Goal: Transaction & Acquisition: Purchase product/service

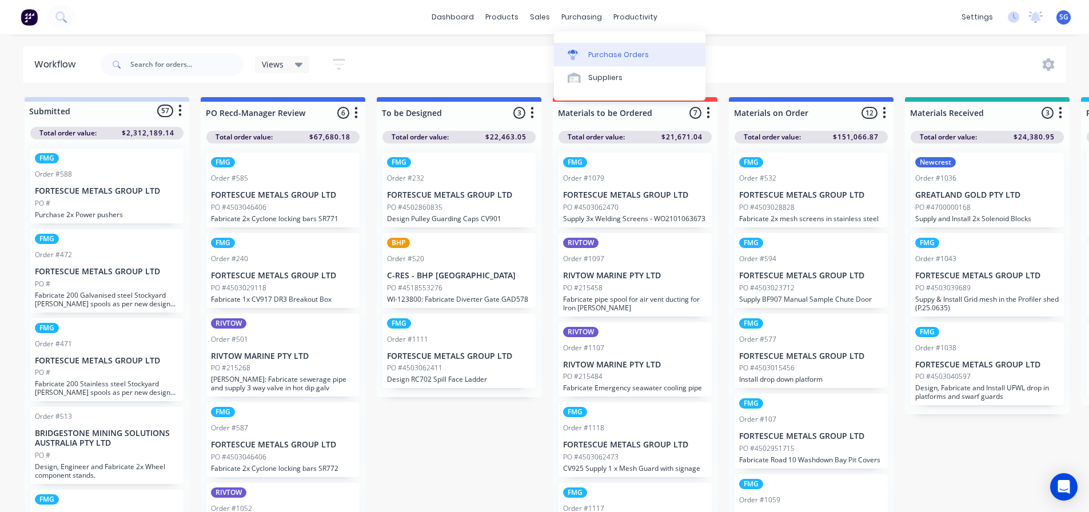
click at [586, 58] on link "Purchase Orders" at bounding box center [629, 54] width 151 height 23
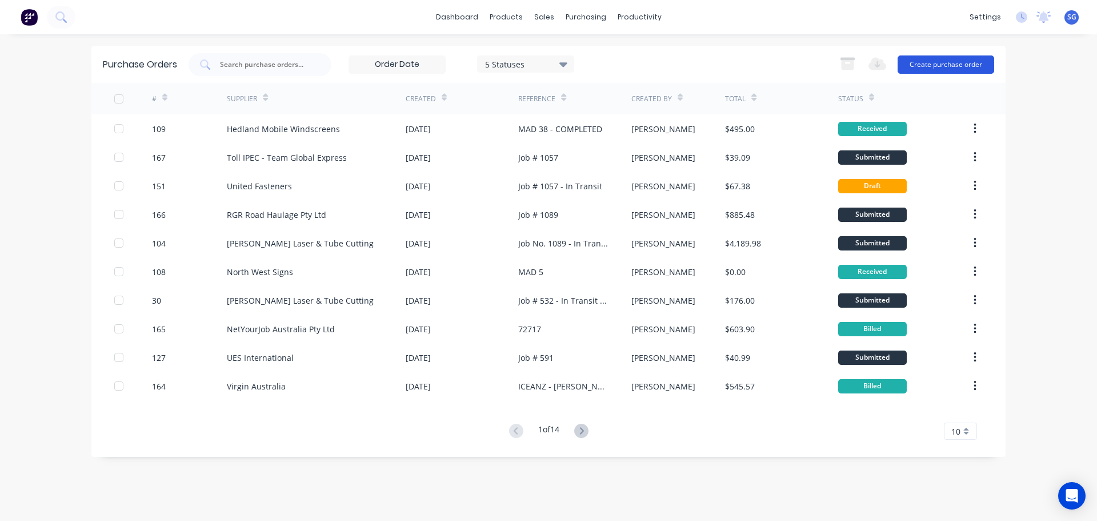
click at [942, 66] on button "Create purchase order" at bounding box center [946, 64] width 97 height 18
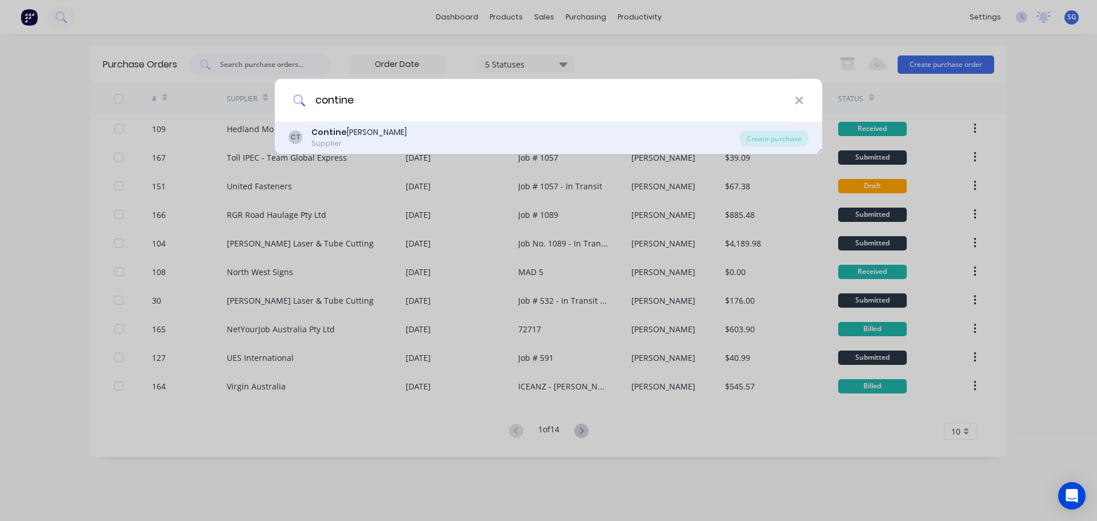
type input "contine"
click at [382, 138] on div "CT Contine ntal Tyres Supplier" at bounding box center [514, 137] width 451 height 22
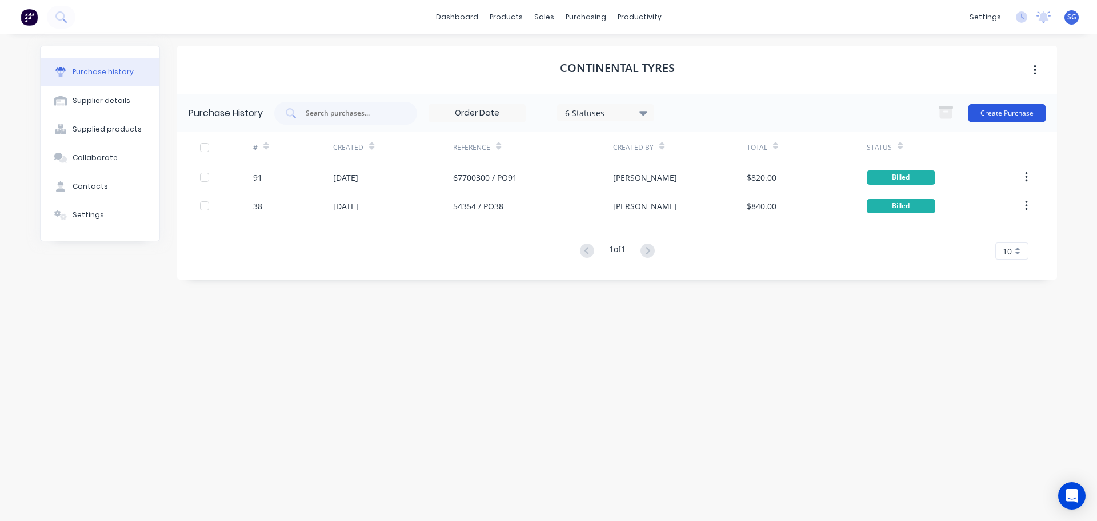
click at [1022, 112] on button "Create Purchase" at bounding box center [1007, 113] width 77 height 18
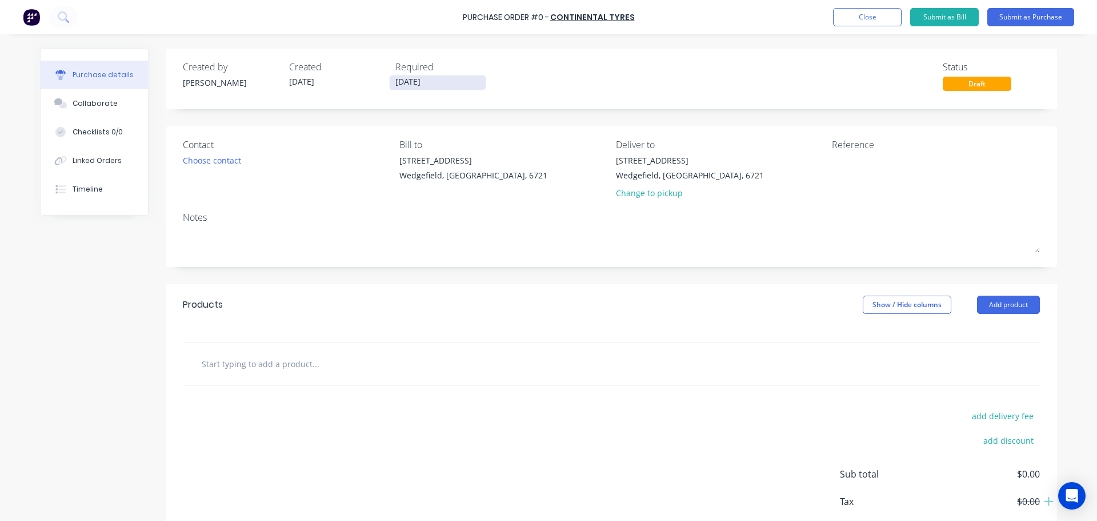
click at [425, 75] on label "[DATE]" at bounding box center [437, 82] width 97 height 15
click at [425, 75] on input "[DATE]" at bounding box center [438, 82] width 96 height 14
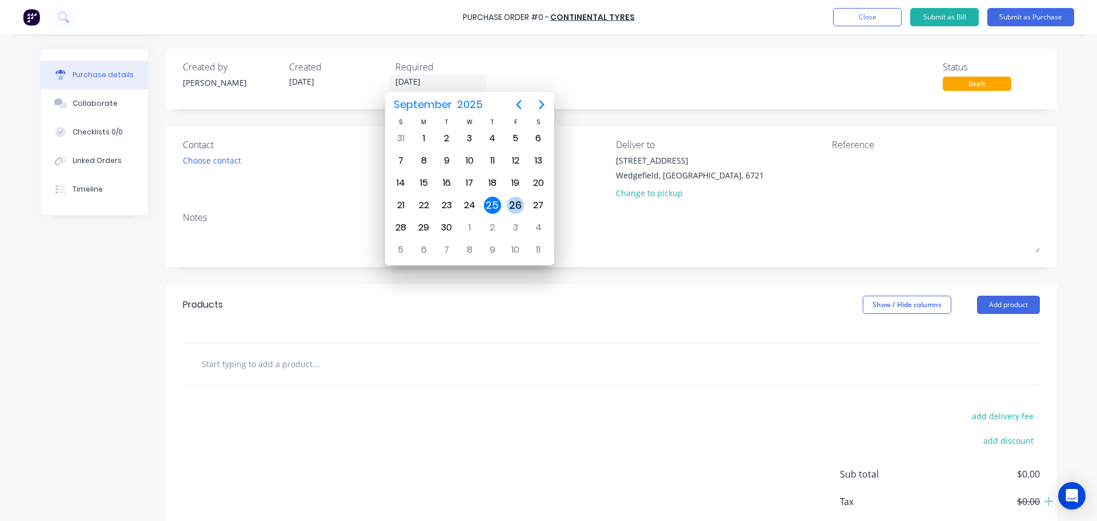
click at [525, 204] on div "26" at bounding box center [515, 205] width 23 height 22
type input "[DATE]"
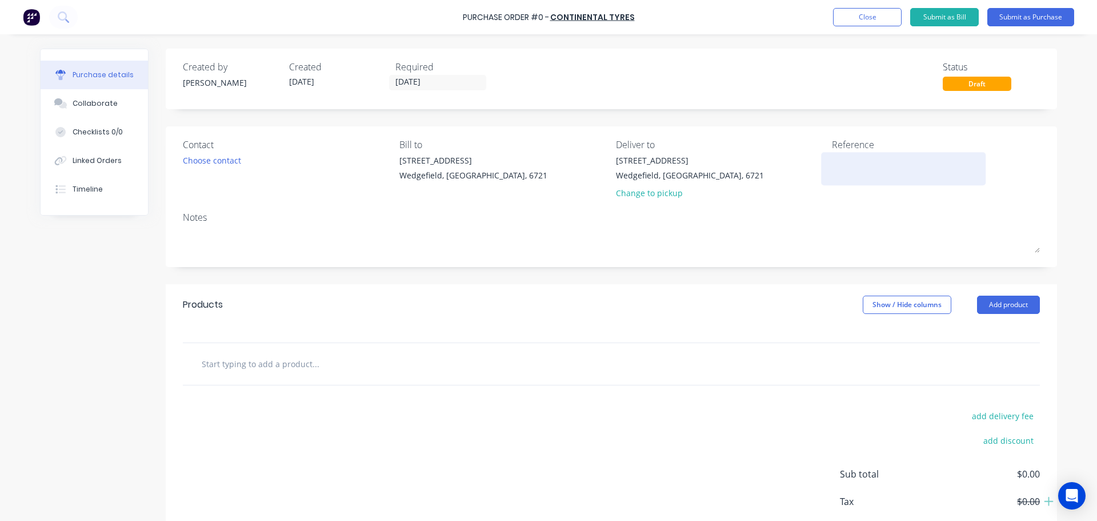
click at [858, 165] on textarea at bounding box center [903, 167] width 143 height 26
type textarea "x"
type textarea "M"
type textarea "x"
type textarea "MA"
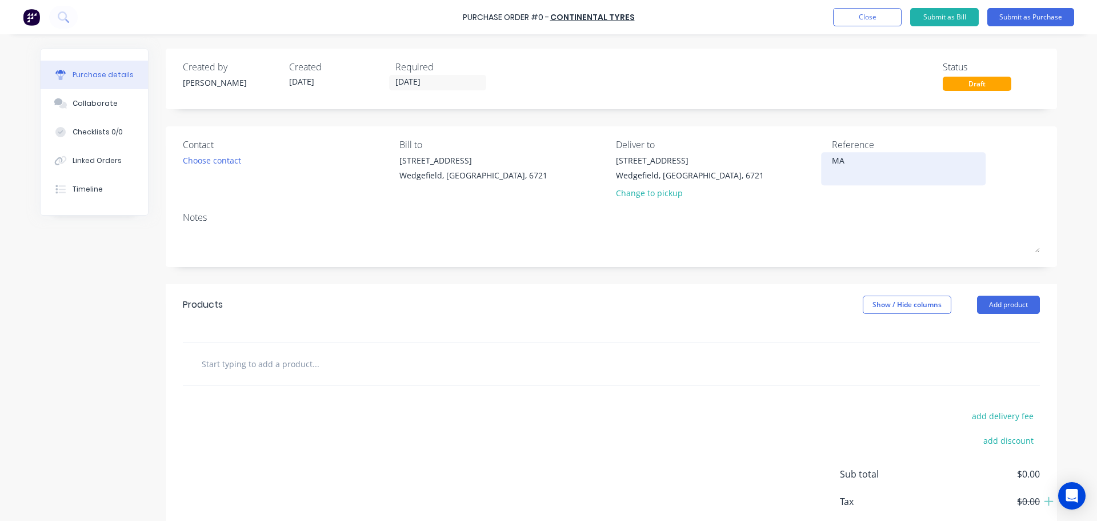
type textarea "x"
type textarea "MAD"
type textarea "x"
type textarea "MAD"
type textarea "x"
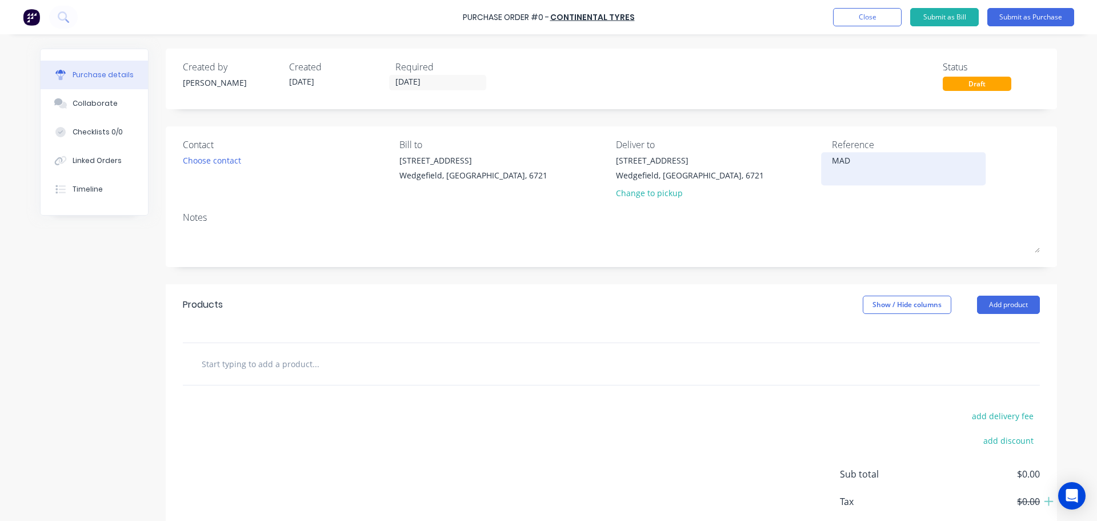
type textarea "MAD 3"
type textarea "x"
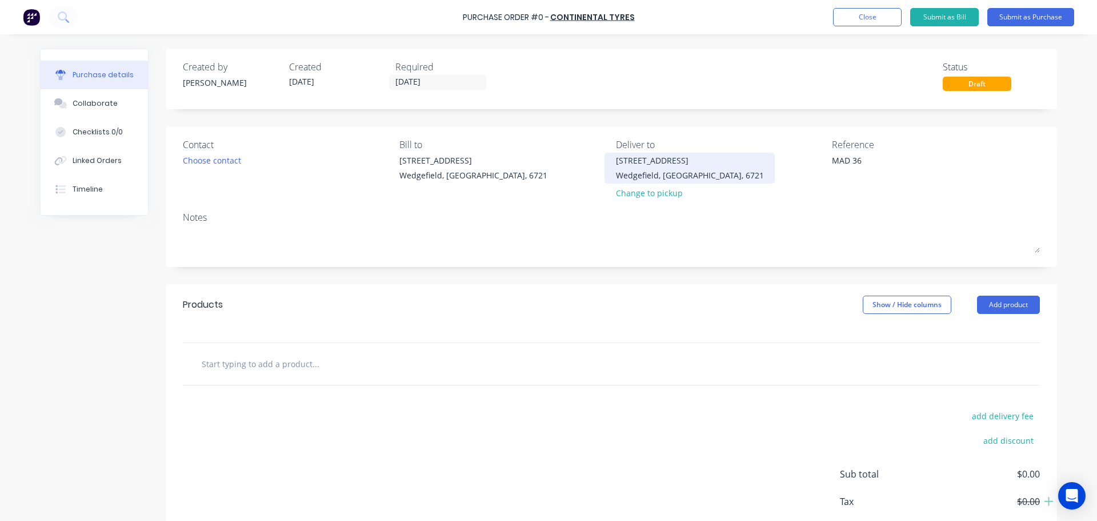
type textarea "MAD 36"
type textarea "x"
type textarea "MAD 36"
click at [699, 165] on div "[STREET_ADDRESS]" at bounding box center [690, 160] width 148 height 12
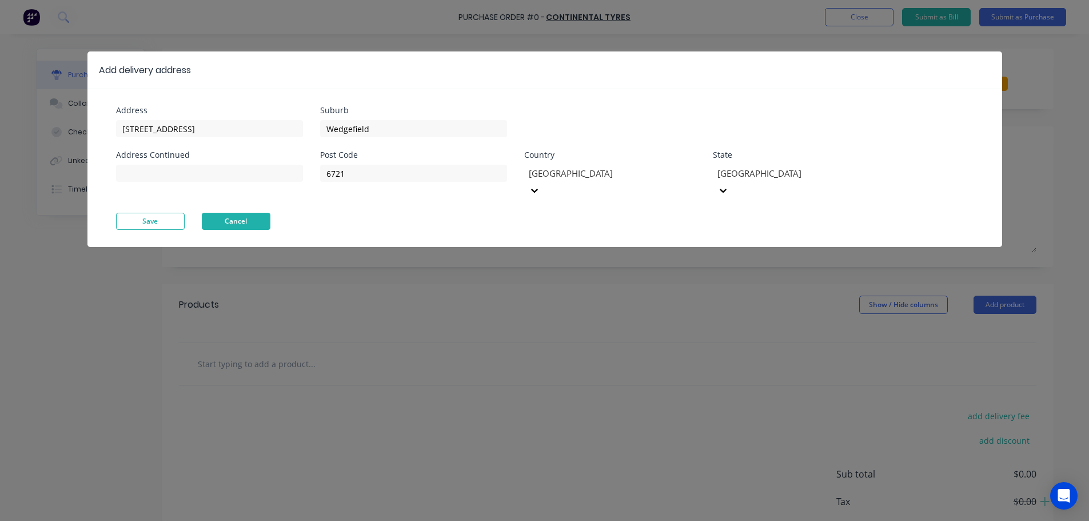
click at [262, 213] on button "Cancel" at bounding box center [236, 221] width 69 height 17
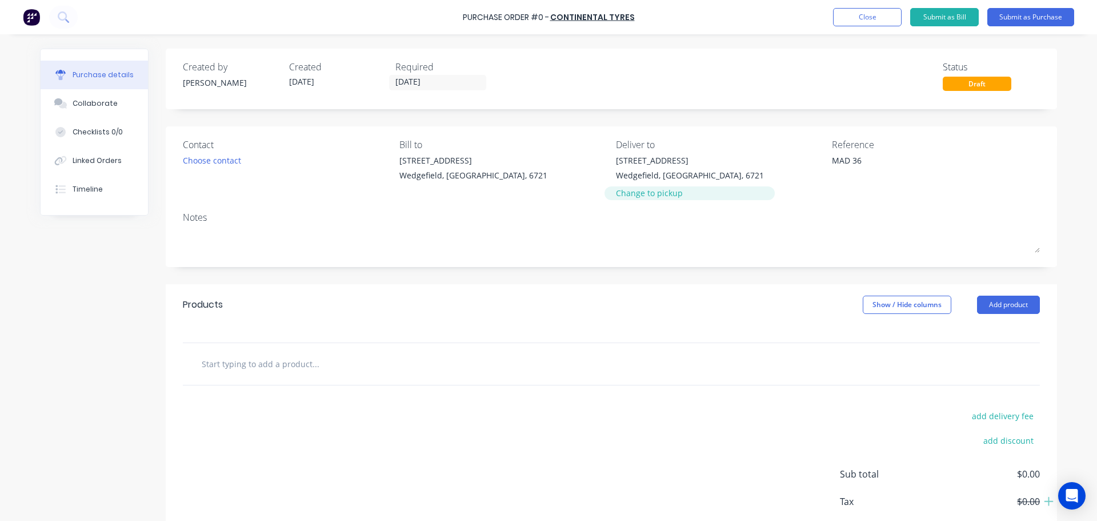
click at [638, 194] on div "Change to pickup" at bounding box center [690, 193] width 148 height 12
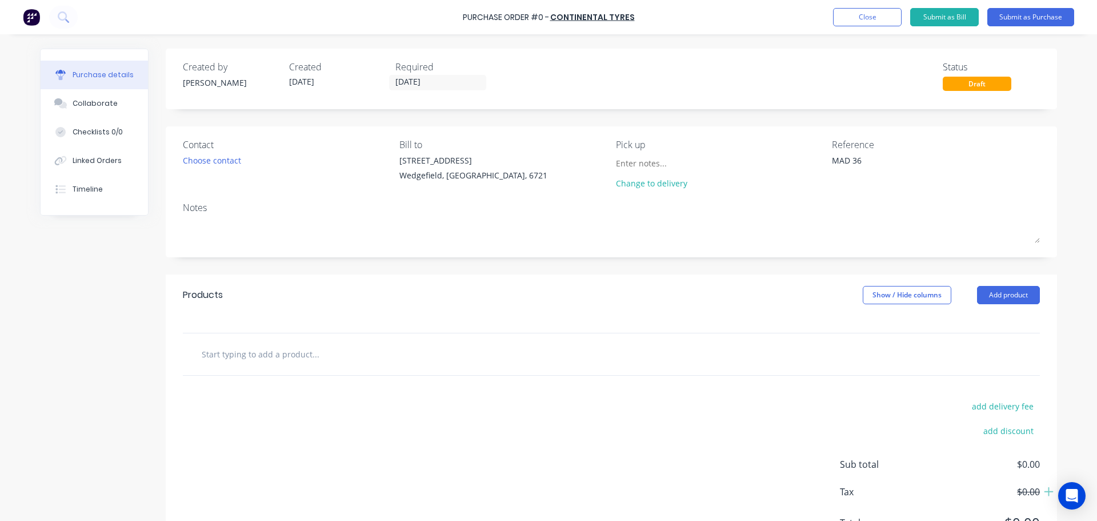
click at [224, 357] on input "text" at bounding box center [315, 353] width 229 height 23
type textarea "x"
type input "R"
type textarea "x"
type input "Re"
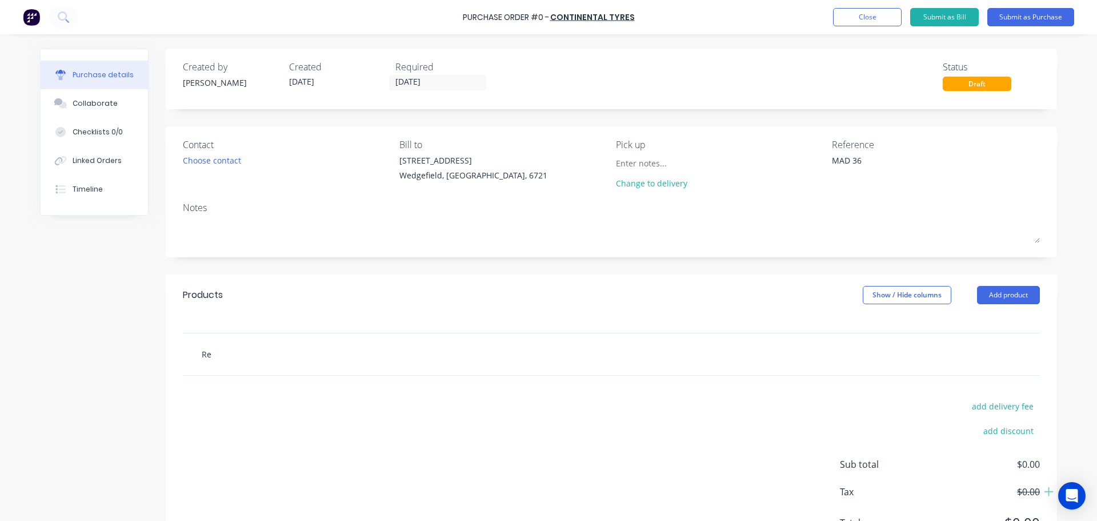
type textarea "x"
type input "Rep"
type textarea "x"
type input "Repl"
type textarea "x"
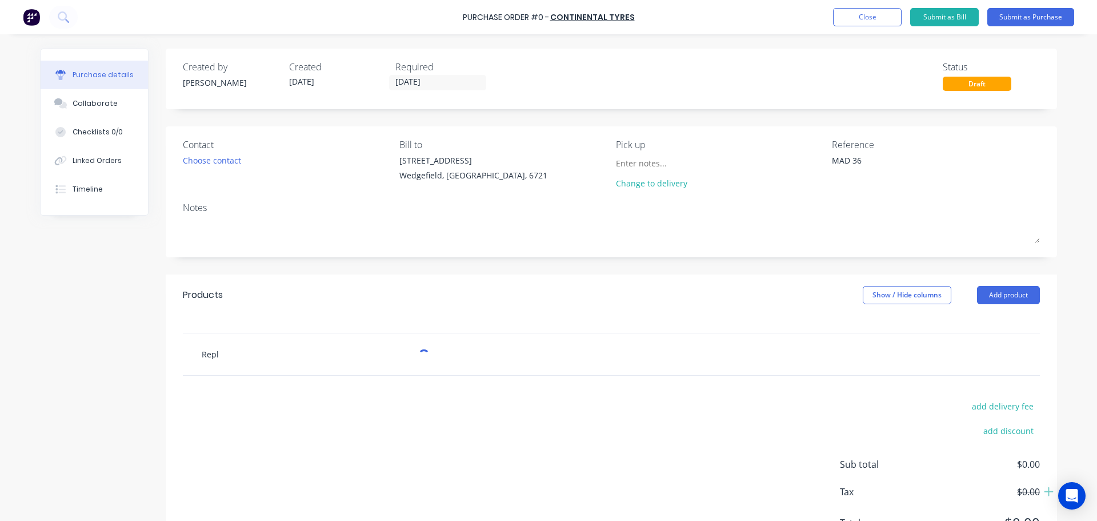
type input "Repla"
type textarea "x"
type input "Replac"
type textarea "x"
type input "Replace"
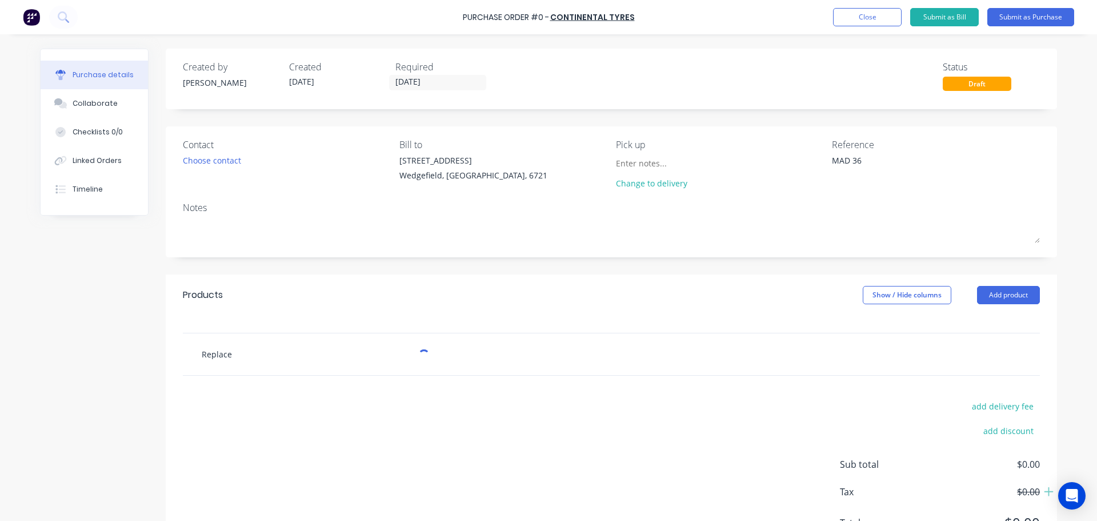
type textarea "x"
type input "Replace"
type textarea "x"
type input "Replace"
type textarea "x"
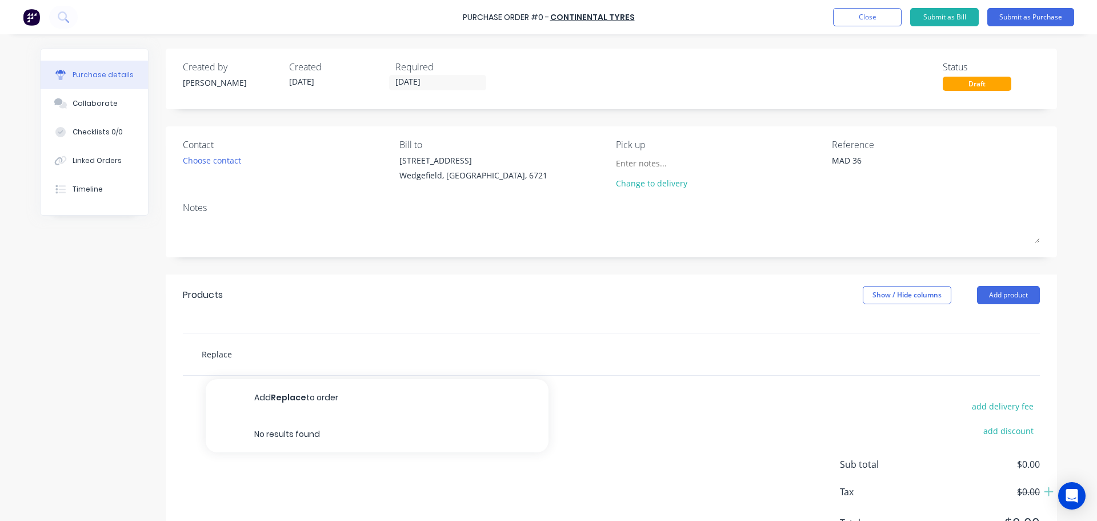
type input "Replace R"
type textarea "x"
type input "Replace Ra"
type textarea "x"
type input "Replace R"
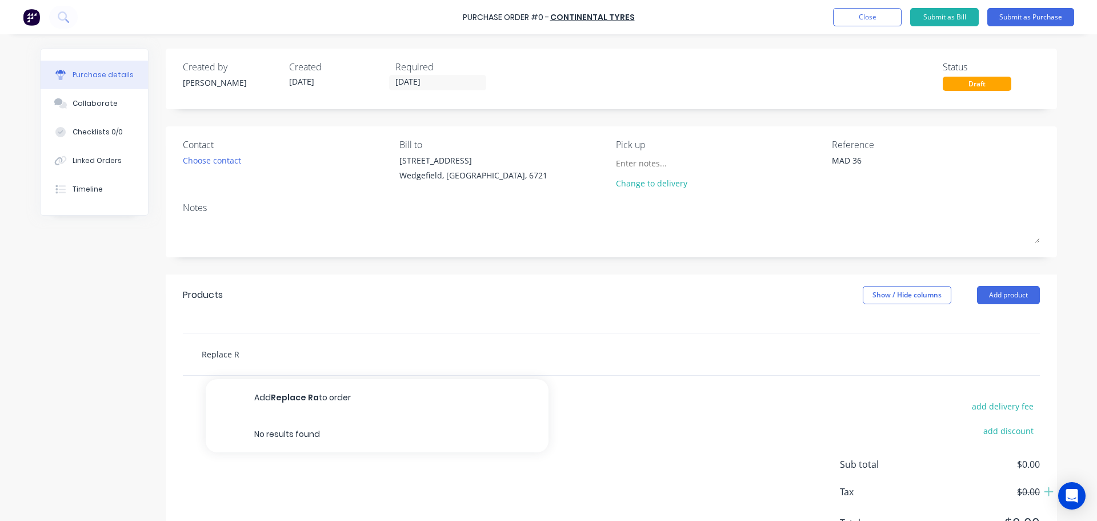
type textarea "x"
type input "Replace Re"
type textarea "x"
type input "Replace Rea"
type textarea "x"
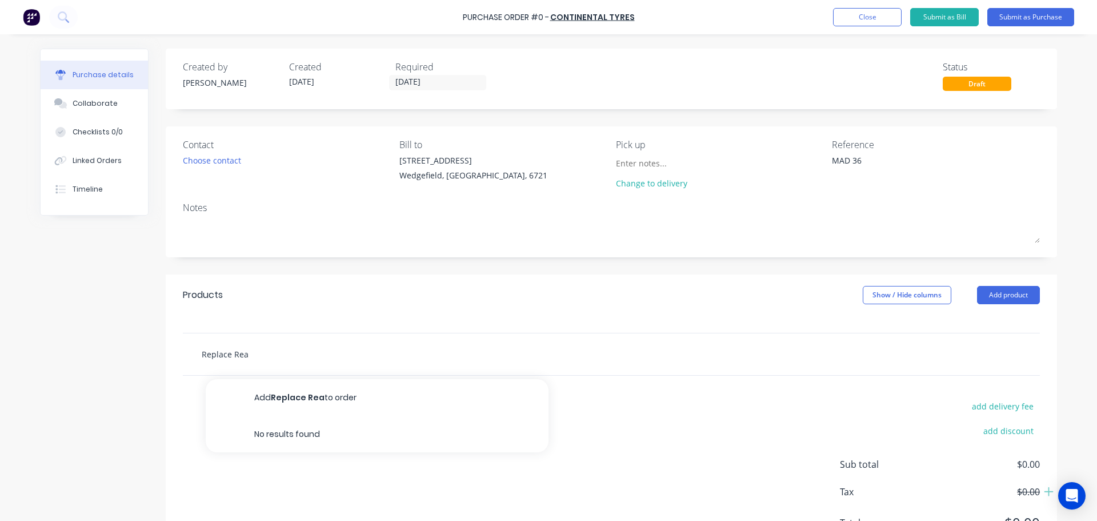
type input "Replace Reas"
type textarea "x"
type input "Replace Rea"
type textarea "x"
type input "Replace Rear"
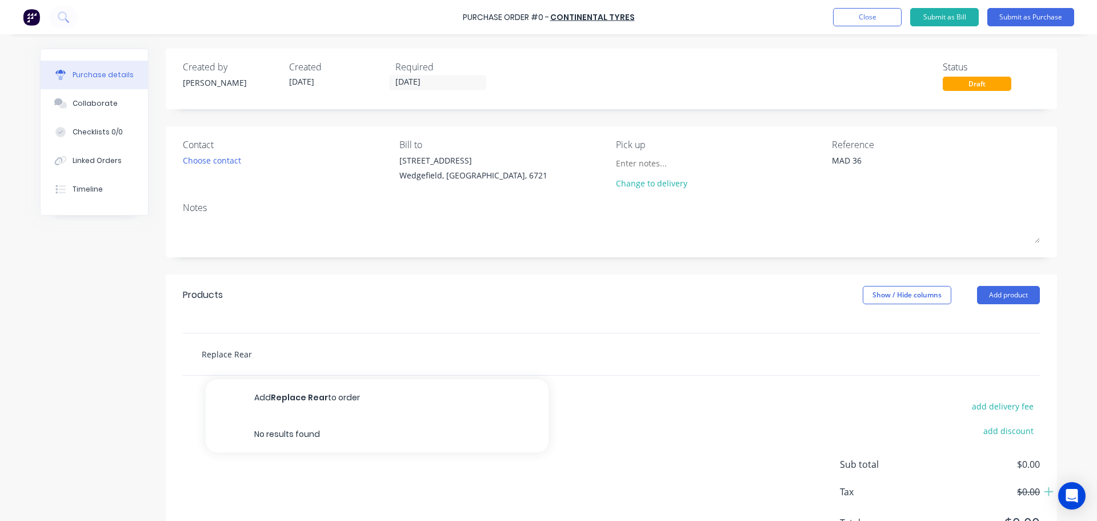
type textarea "x"
type input "Replace Rear"
type textarea "x"
type input "Replace Rear T"
type textarea "x"
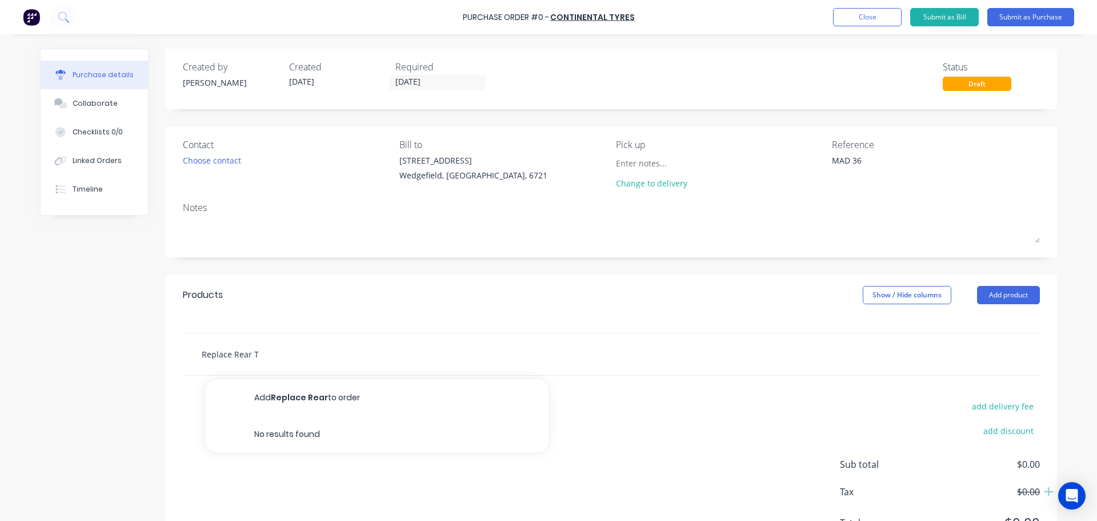
type input "Replace Rear [PERSON_NAME]"
type textarea "x"
type input "Replace [PERSON_NAME]"
type textarea "x"
type input "Replace Rear Tyre"
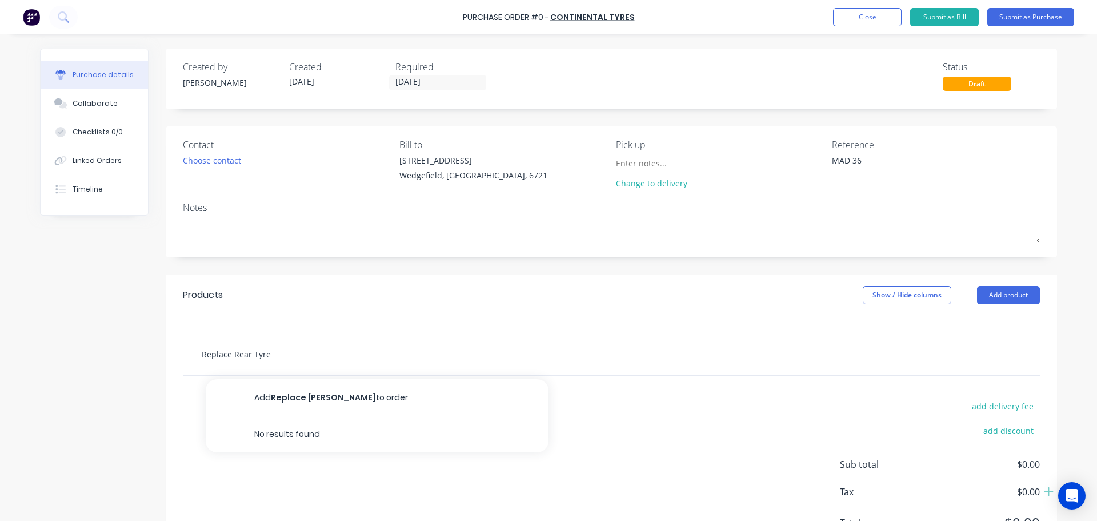
type textarea "x"
type input "Replace Rear Tyres"
type textarea "x"
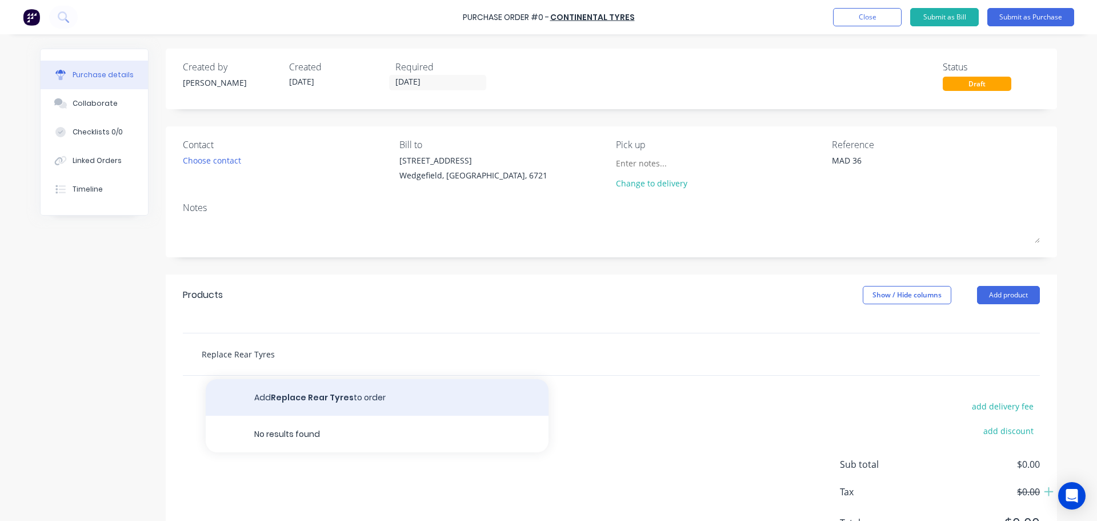
type input "Replace Rear Tyres"
click at [292, 399] on button "Add Replace Rear Tyres to order" at bounding box center [377, 397] width 343 height 37
type textarea "x"
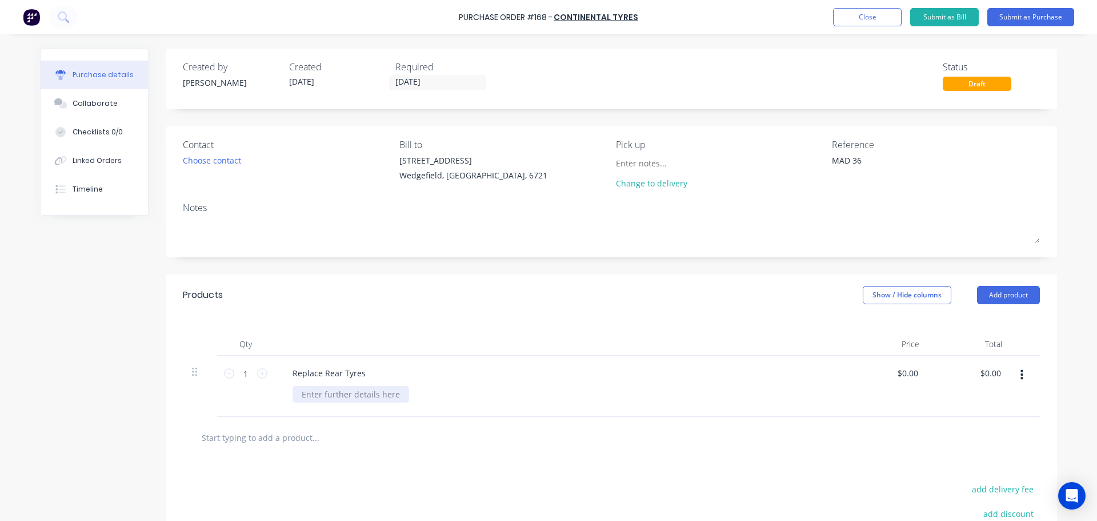
type textarea "x"
click at [322, 396] on div at bounding box center [351, 394] width 117 height 17
click at [257, 372] on icon at bounding box center [262, 373] width 10 height 10
type textarea "x"
type input "2"
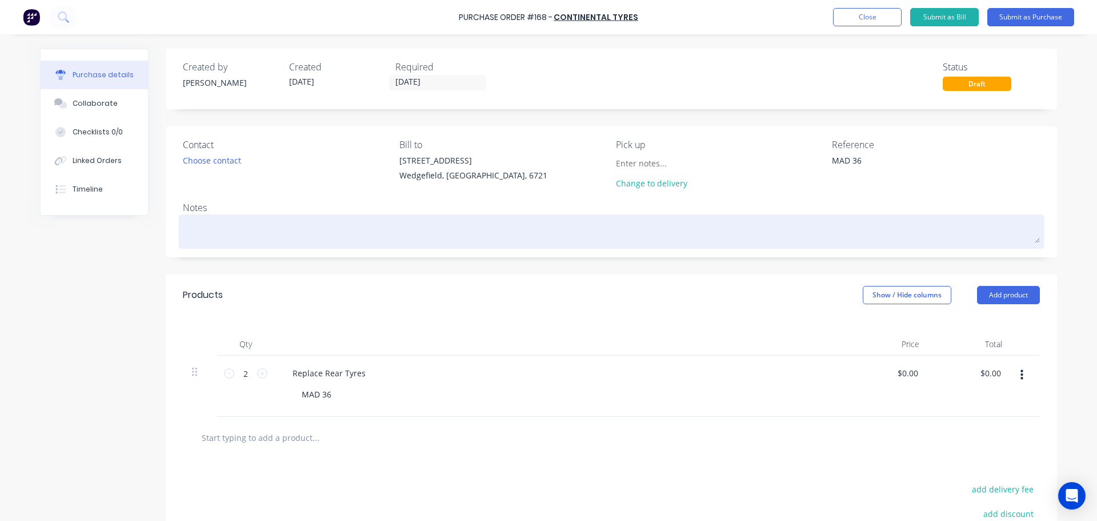
click at [251, 242] on textarea at bounding box center [611, 230] width 857 height 26
type textarea "x"
type textarea "R"
type textarea "x"
type textarea "Re"
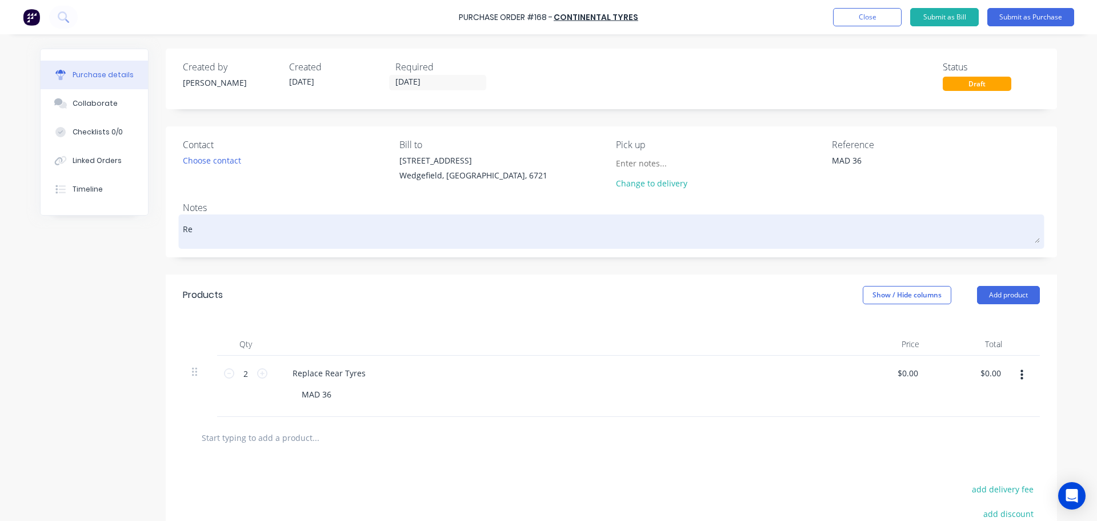
type textarea "x"
type textarea "Req"
type textarea "x"
type textarea "Requ"
type textarea "x"
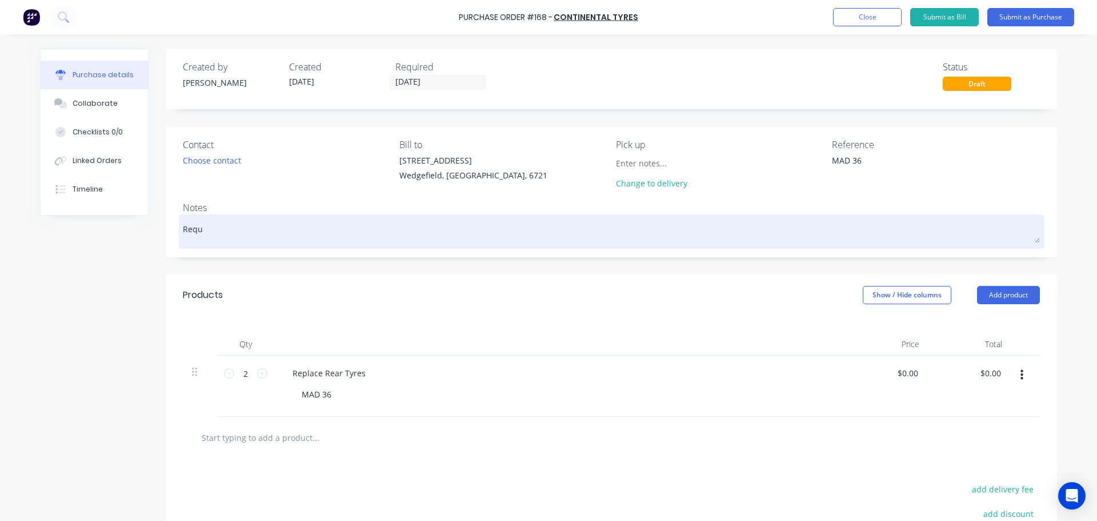
type textarea "Reque"
type textarea "x"
type textarea "Reques"
type textarea "x"
type textarea "Request"
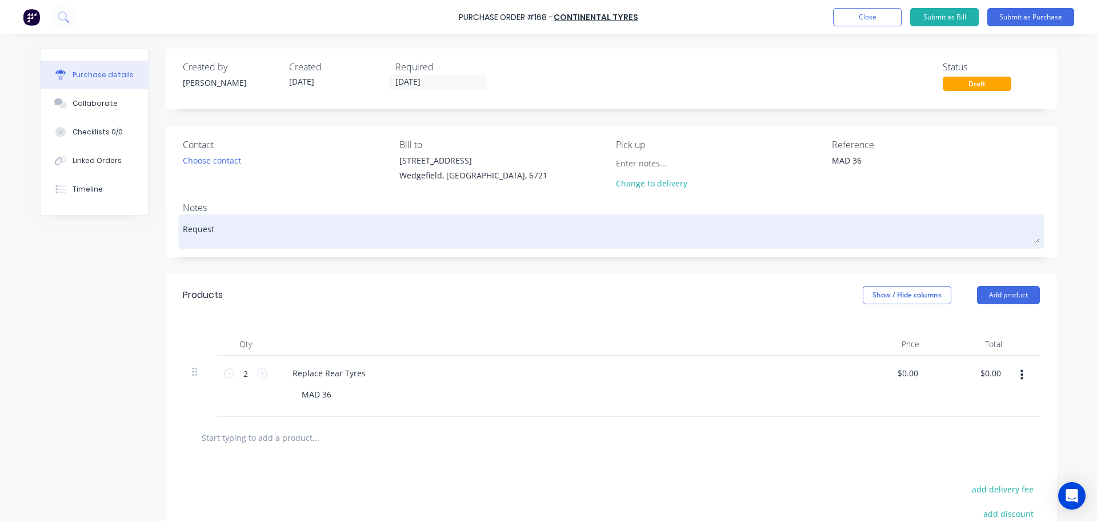
type textarea "x"
type textarea "Requeste"
type textarea "x"
type textarea "Requested"
type textarea "x"
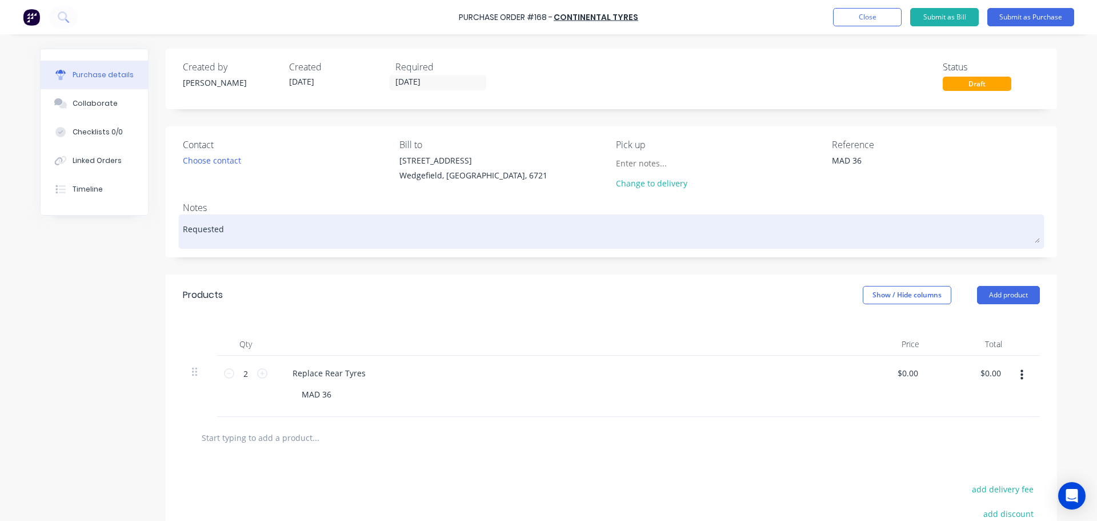
type textarea "Requested"
type textarea "x"
type textarea "Requested b"
type textarea "x"
type textarea "Requested by"
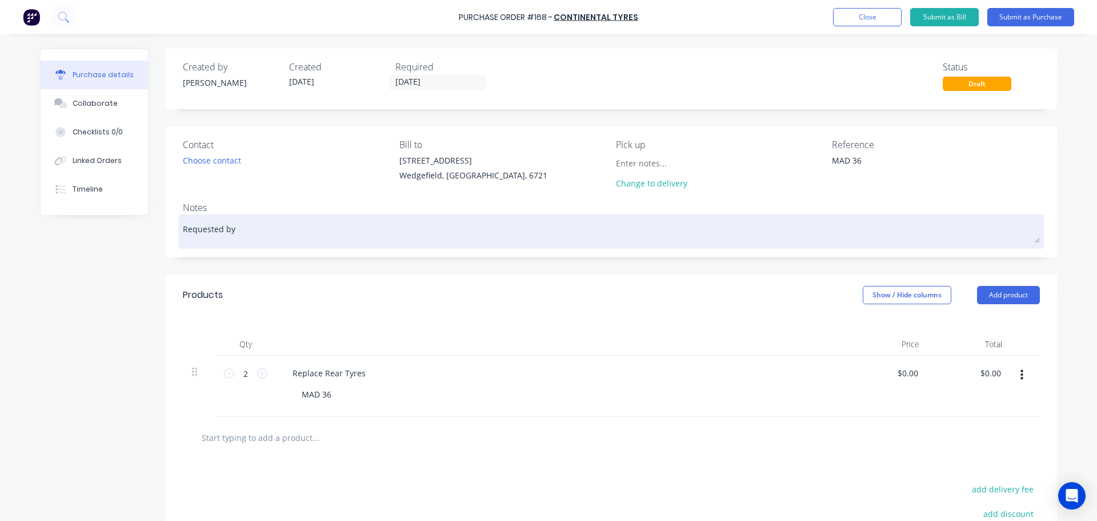
type textarea "x"
type textarea "Requested by L"
type textarea "x"
type textarea "Requested by [PERSON_NAME]"
type textarea "x"
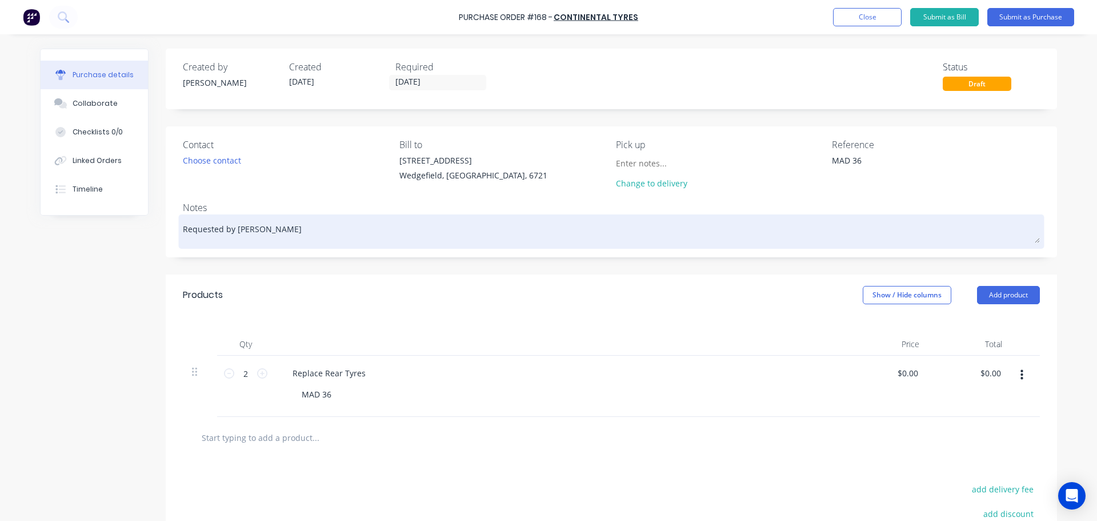
type textarea "Requested by [PERSON_NAME]"
type textarea "x"
type textarea "Requested by [PERSON_NAME]"
type textarea "x"
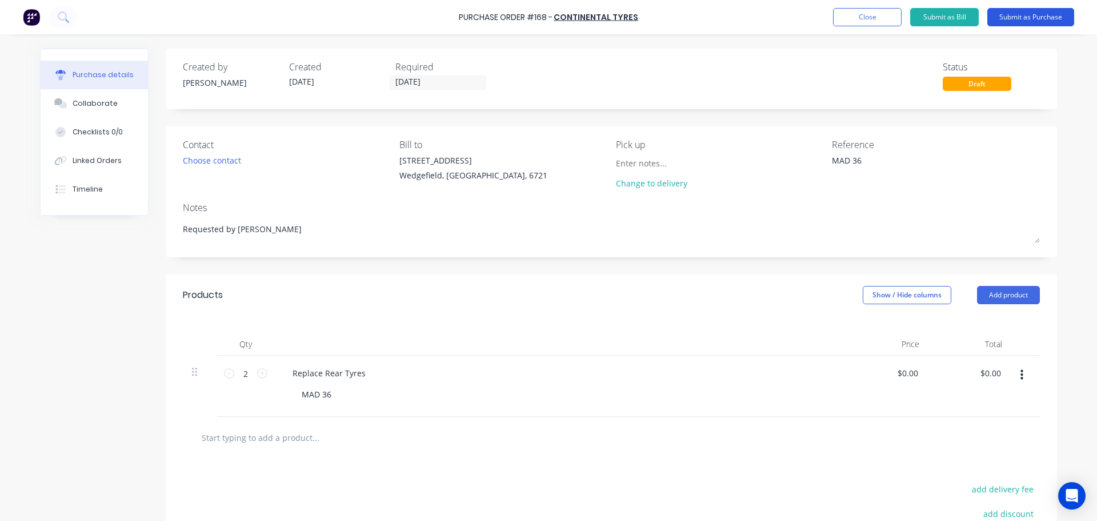
type textarea "Requested by [PERSON_NAME]"
type textarea "x"
type textarea "Requested by [PERSON_NAME]"
click at [1027, 18] on button "Submit as Purchase" at bounding box center [1030, 17] width 87 height 18
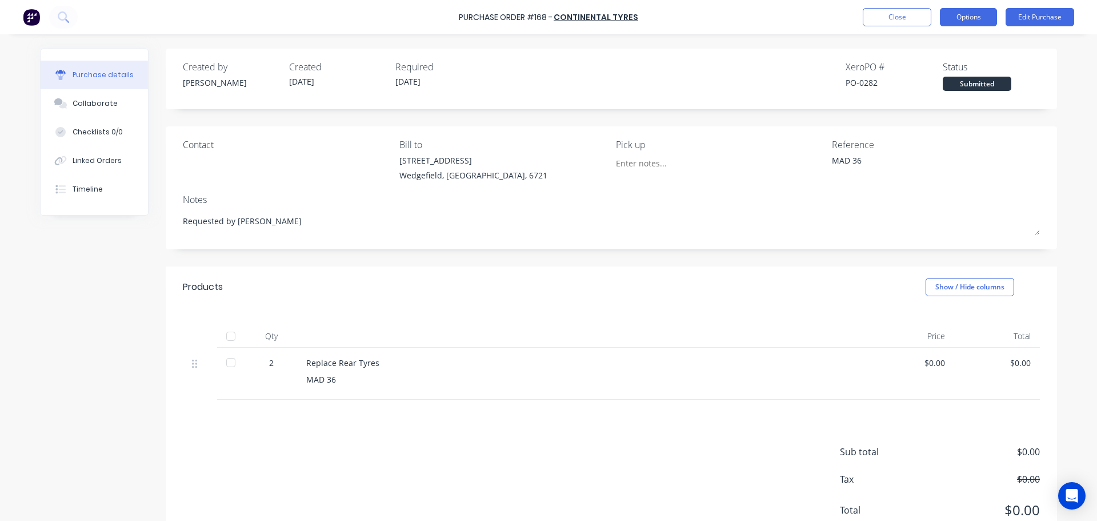
click at [971, 14] on button "Options" at bounding box center [968, 17] width 57 height 18
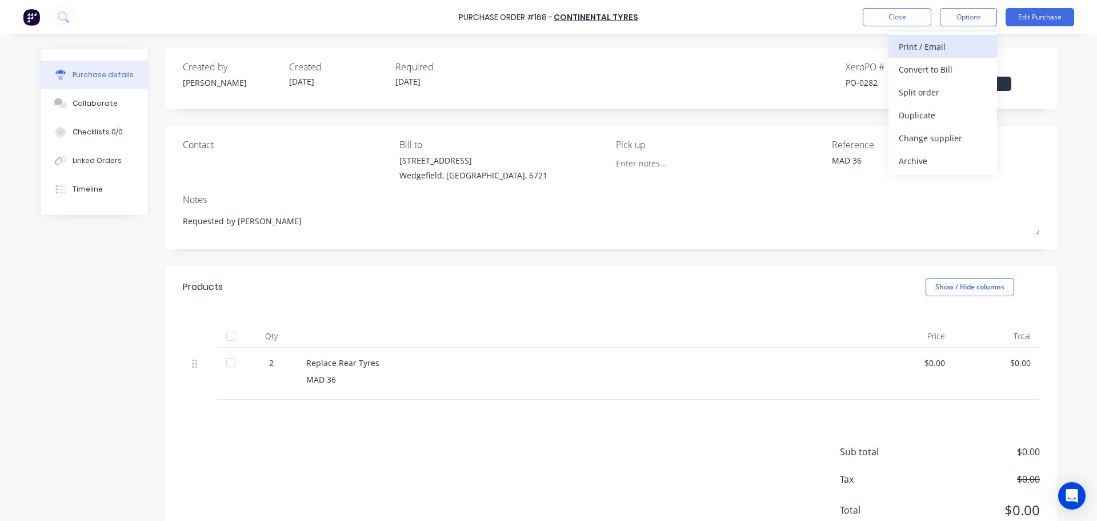
click at [937, 43] on div "Print / Email" at bounding box center [943, 46] width 88 height 17
click at [909, 70] on div "With pricing" at bounding box center [943, 69] width 88 height 17
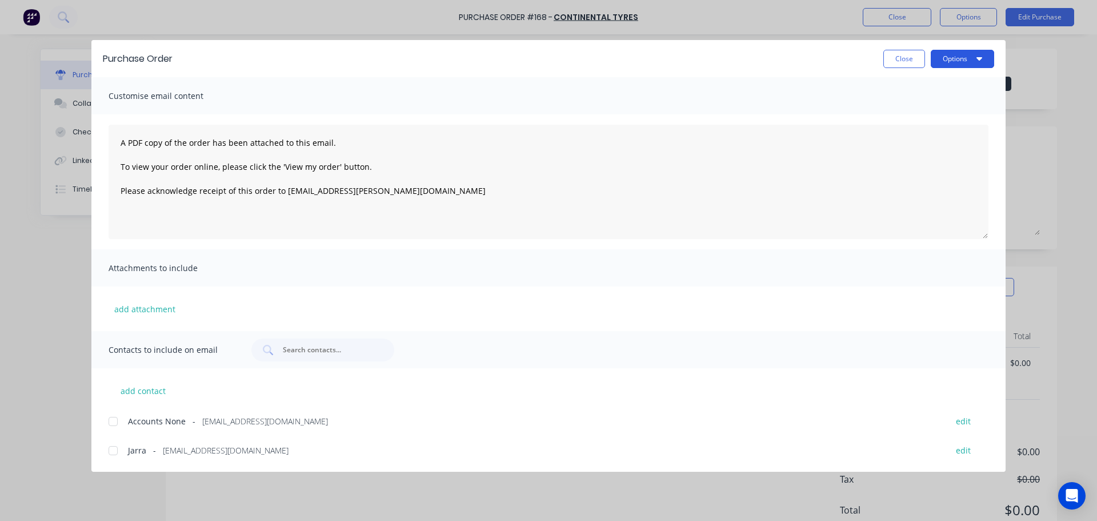
click at [955, 59] on button "Options" at bounding box center [962, 59] width 63 height 18
click at [901, 92] on div "Preview" at bounding box center [940, 87] width 88 height 17
click at [939, 56] on button "Options" at bounding box center [962, 59] width 63 height 18
click at [927, 87] on div "Preview" at bounding box center [940, 87] width 88 height 17
click at [890, 58] on button "Close" at bounding box center [904, 59] width 42 height 18
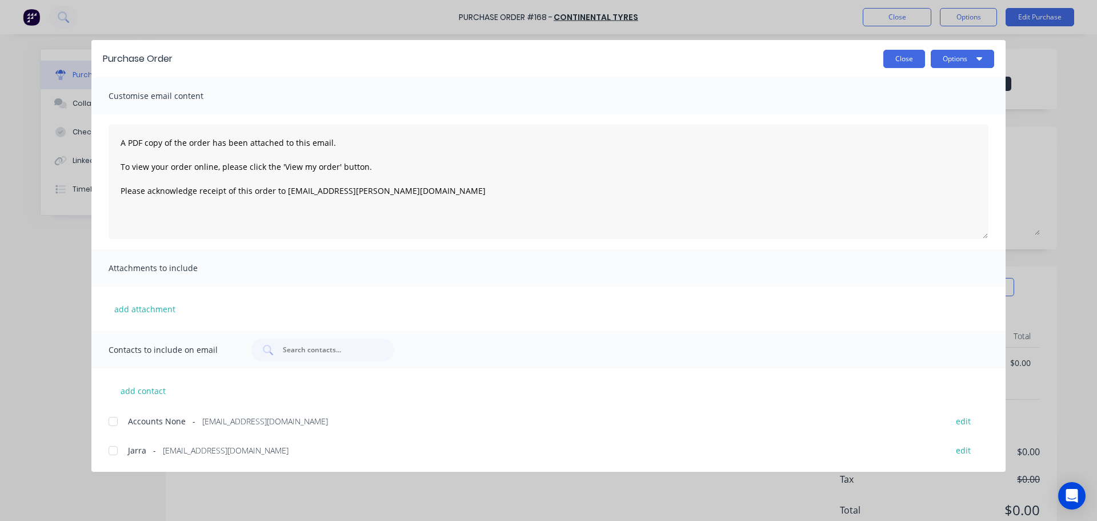
type textarea "x"
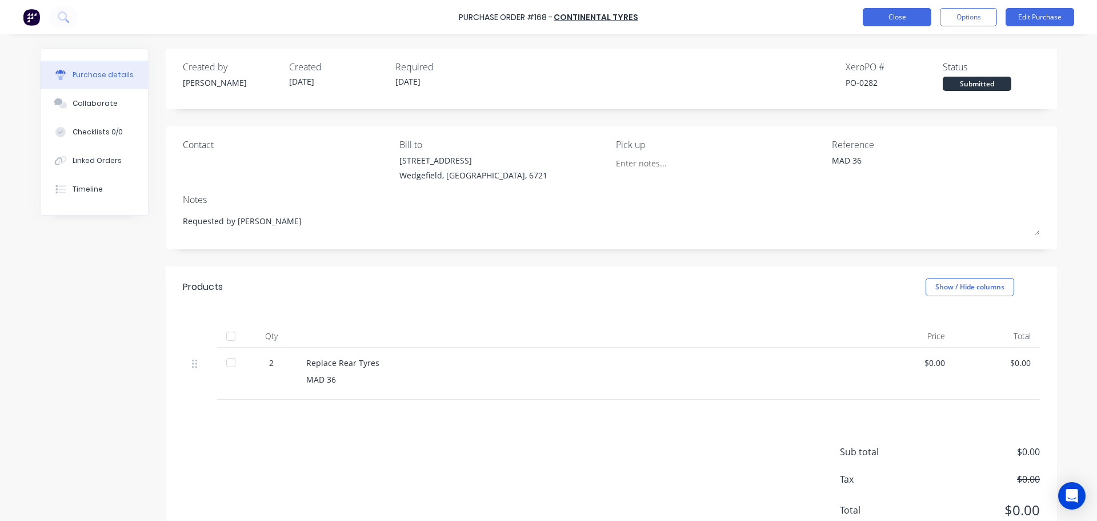
click at [882, 19] on button "Close" at bounding box center [897, 17] width 69 height 18
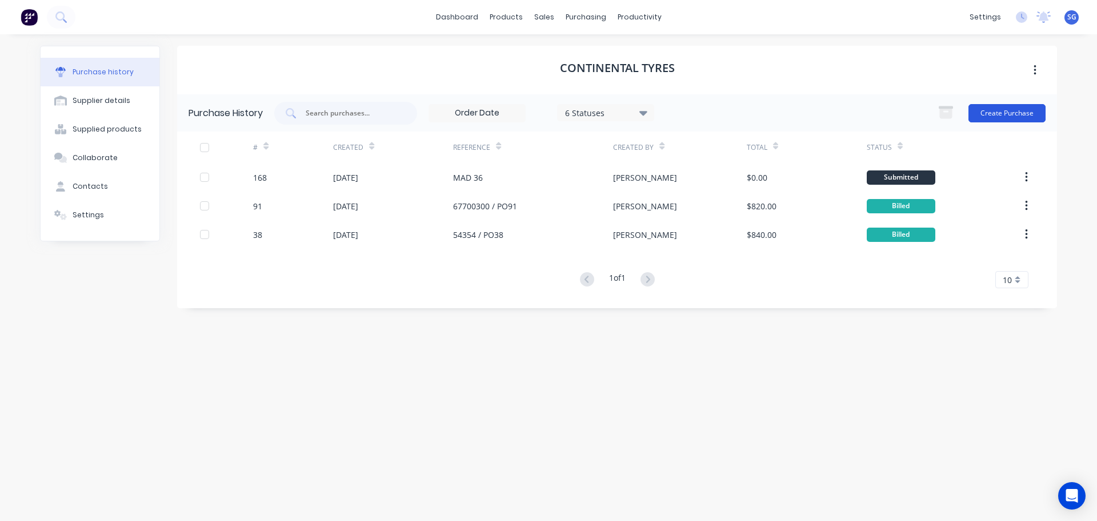
click at [997, 110] on button "Create Purchase" at bounding box center [1007, 113] width 77 height 18
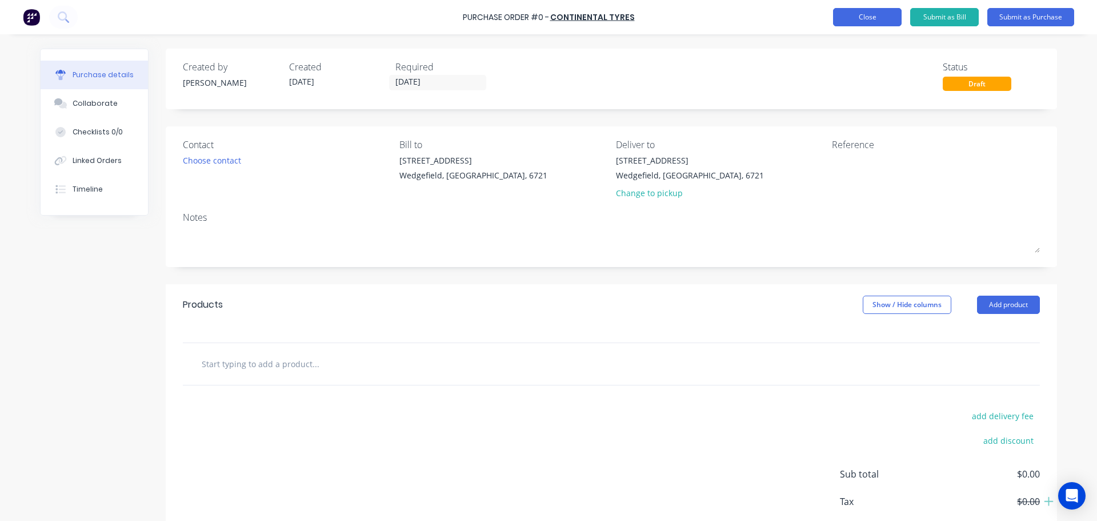
click at [864, 17] on button "Close" at bounding box center [867, 17] width 69 height 18
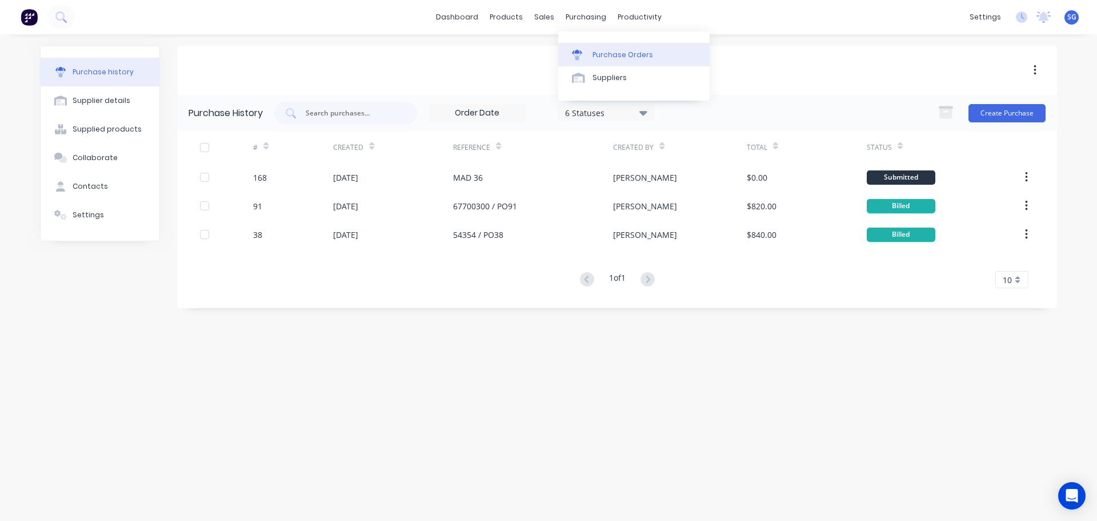
click at [591, 50] on link "Purchase Orders" at bounding box center [633, 54] width 151 height 23
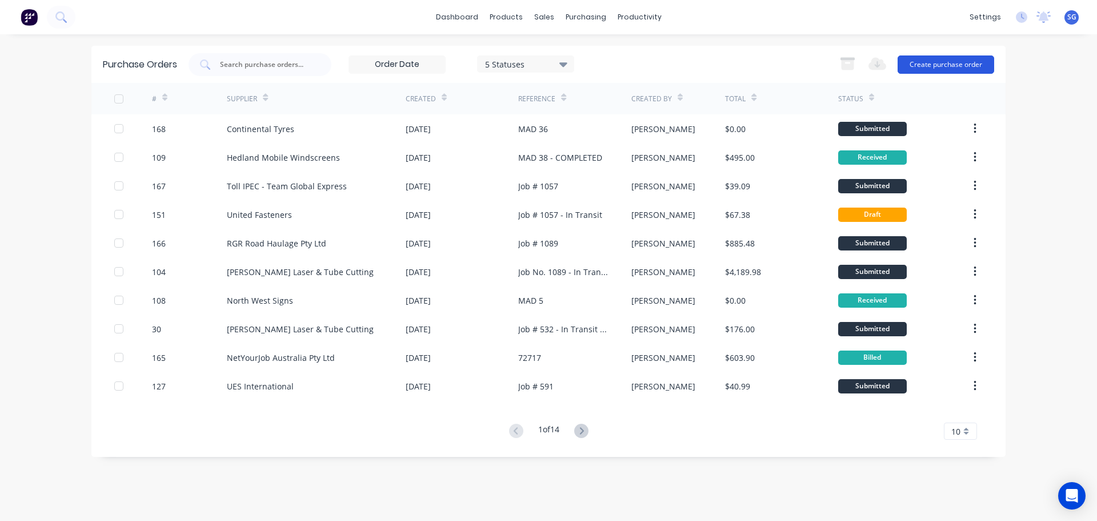
click at [950, 67] on button "Create purchase order" at bounding box center [946, 64] width 97 height 18
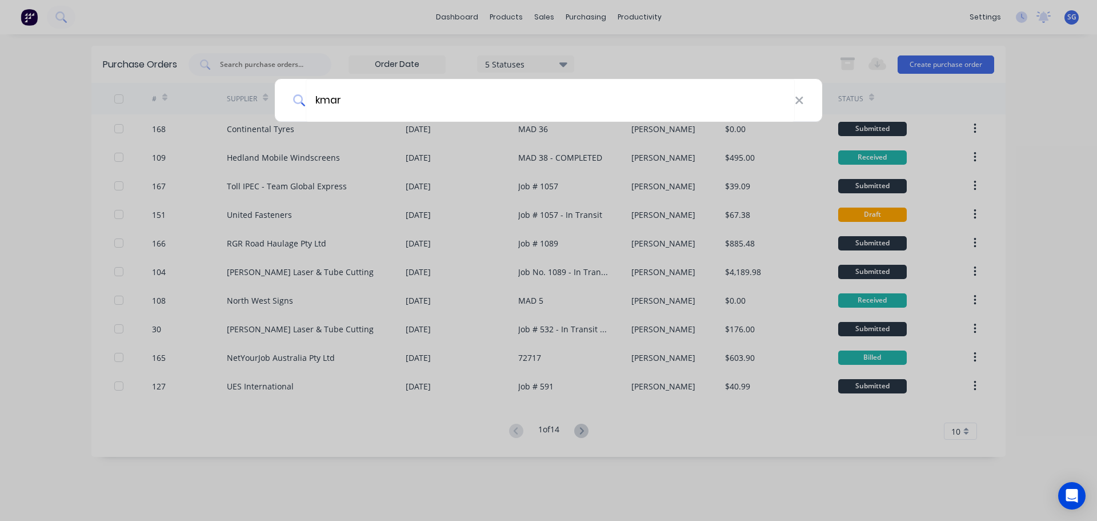
type input "kmart"
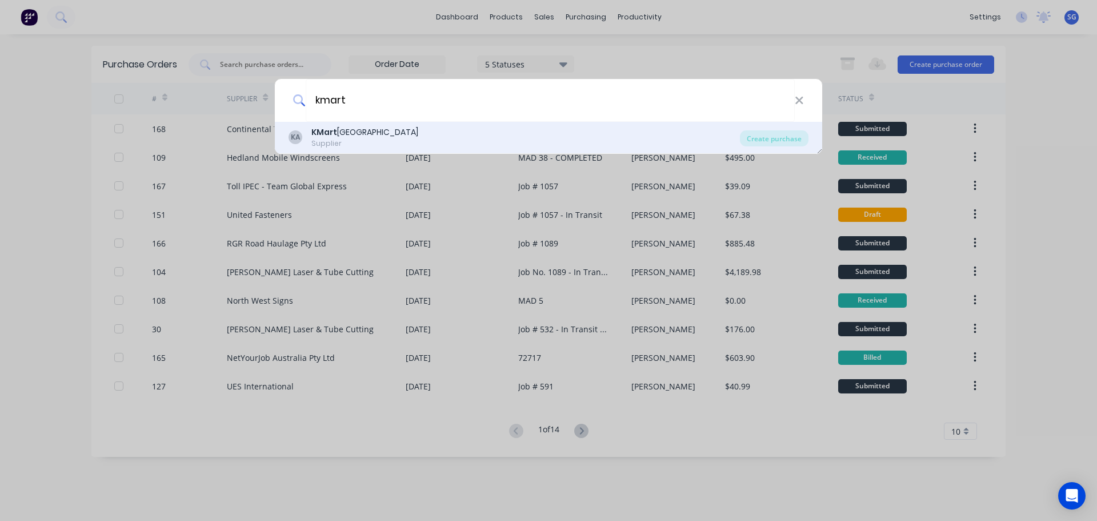
click at [342, 126] on div "KMart [GEOGRAPHIC_DATA]" at bounding box center [364, 132] width 107 height 12
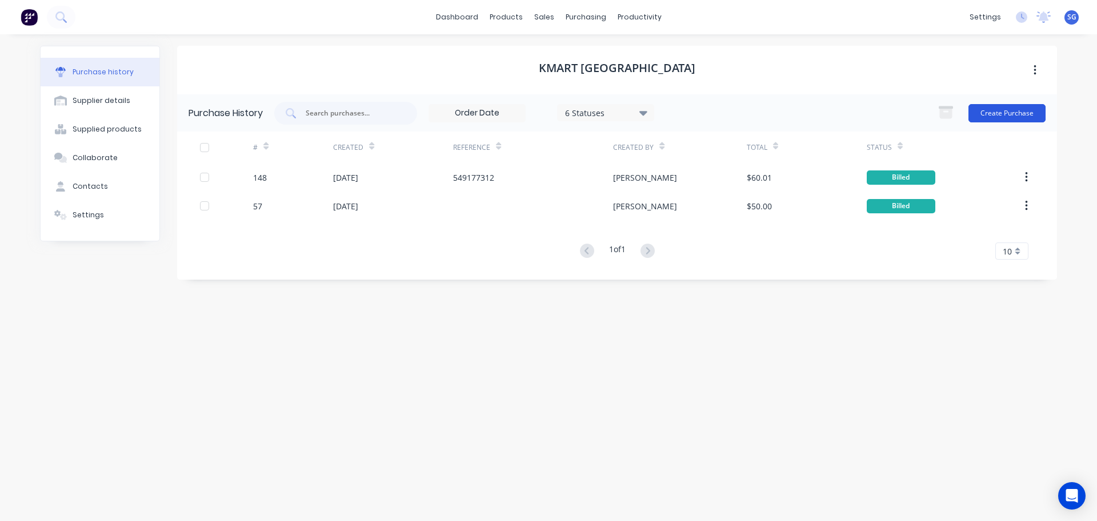
click at [992, 110] on button "Create Purchase" at bounding box center [1007, 113] width 77 height 18
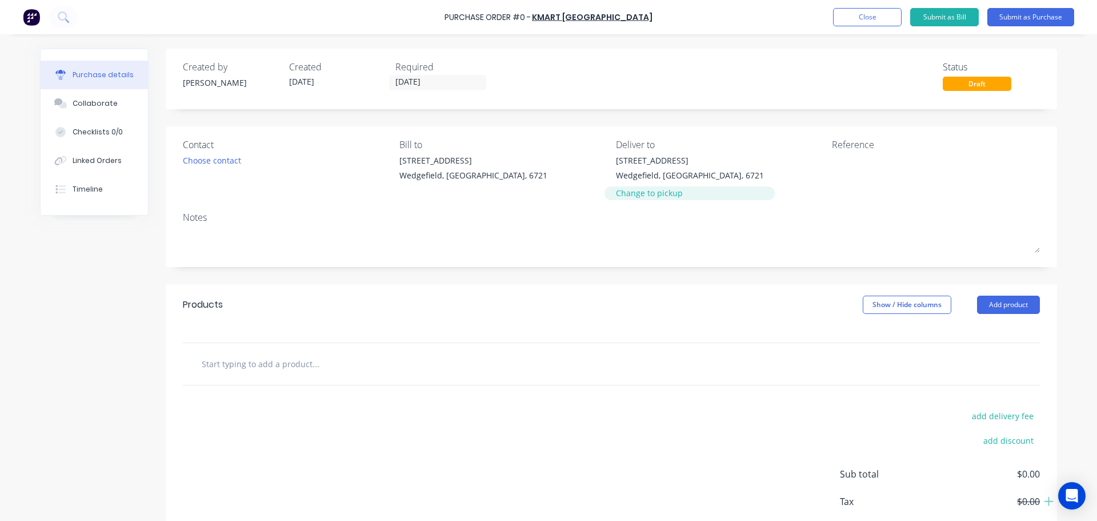
click at [641, 195] on div "Change to pickup" at bounding box center [690, 193] width 148 height 12
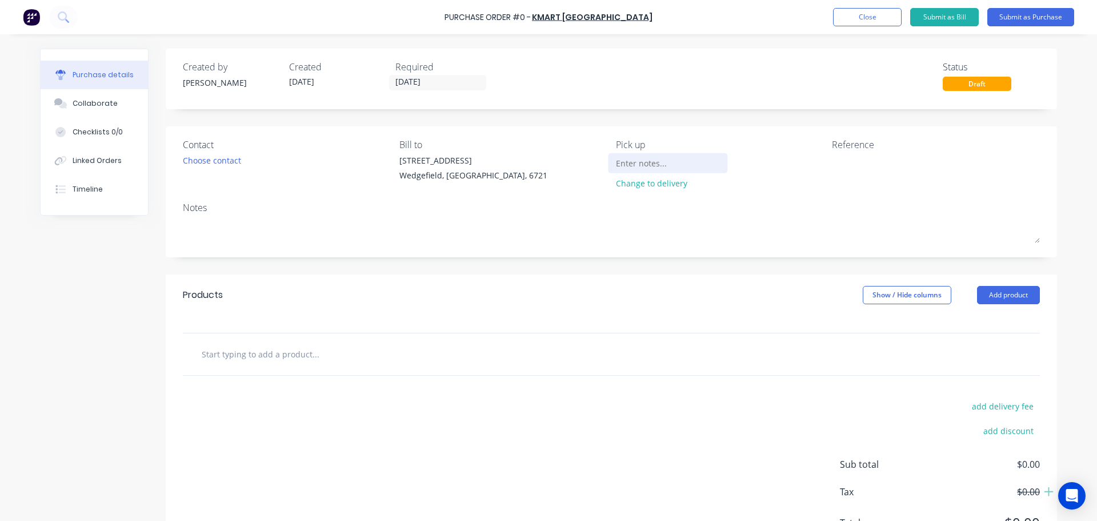
click at [640, 165] on input at bounding box center [668, 162] width 104 height 17
type input "Seb to collect 25/09"
click at [889, 177] on textarea at bounding box center [903, 167] width 143 height 26
paste textarea "550747799"
type textarea "x"
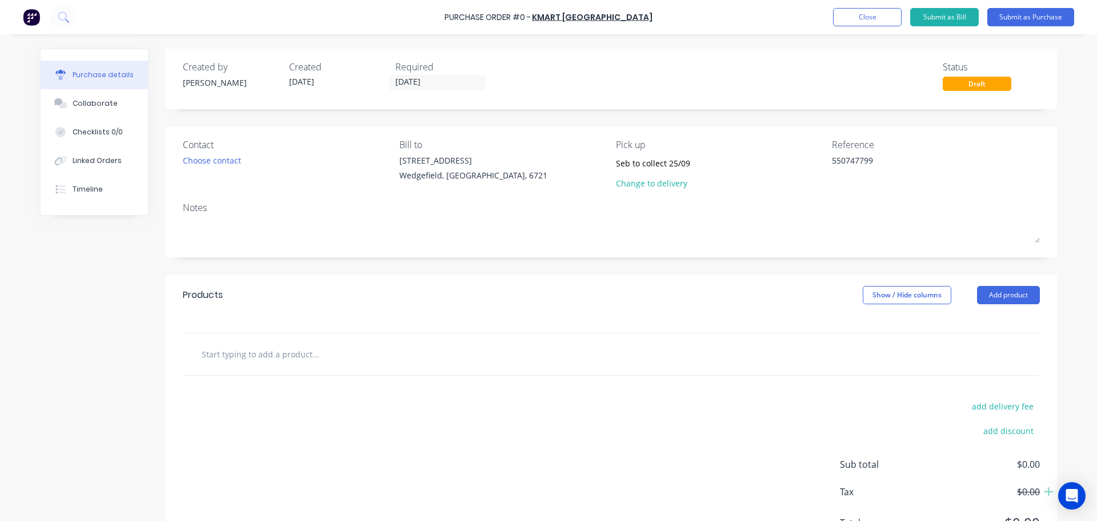
type textarea "550747799"
type textarea "x"
type textarea "550747799"
click at [233, 360] on input "text" at bounding box center [315, 353] width 229 height 23
type textarea "x"
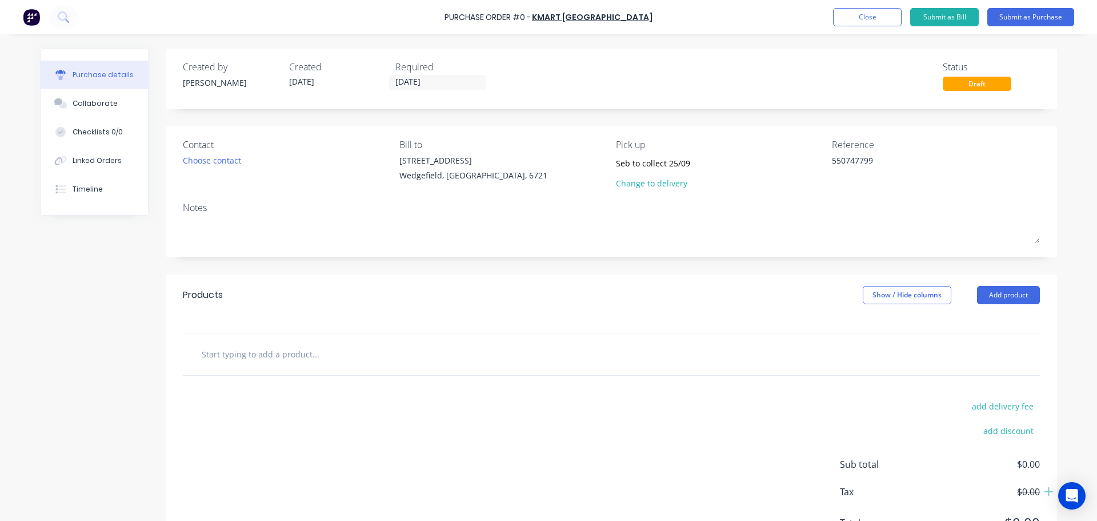
type input "C"
type textarea "x"
type input "Cl"
type textarea "x"
type input "Cli"
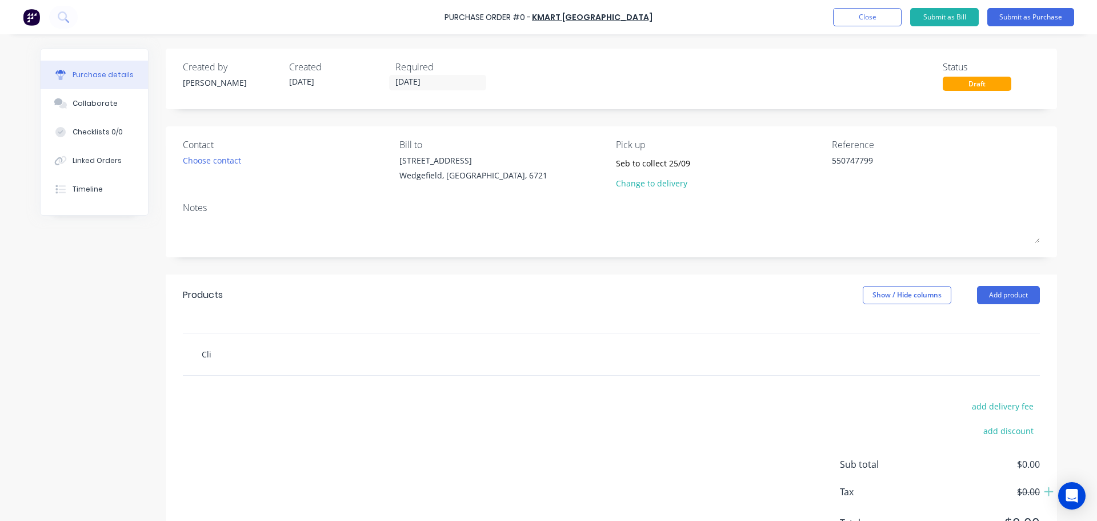
type textarea "x"
type input "Clip"
type textarea "x"
type input "Clip"
type textarea "x"
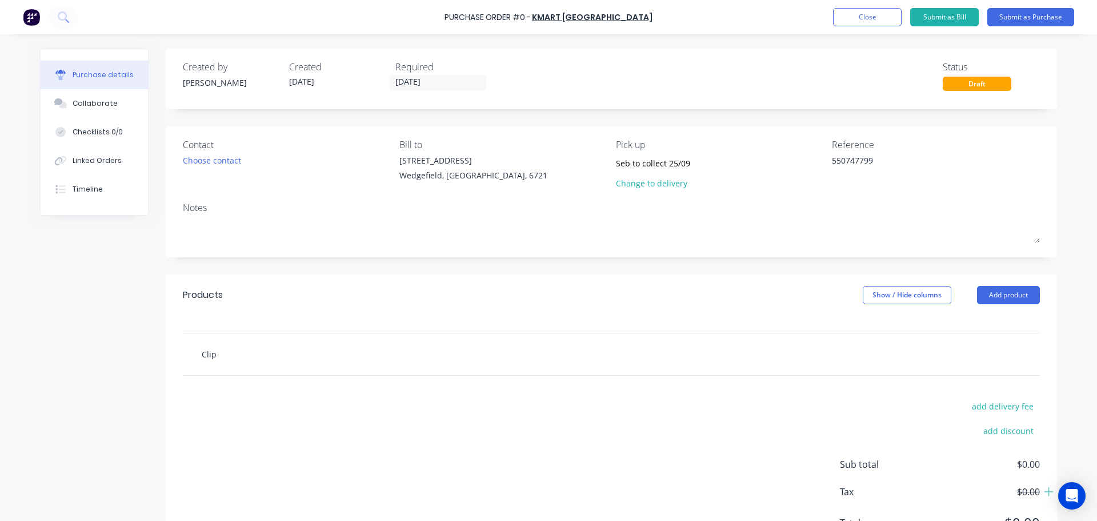
type input "Clip B"
type textarea "x"
type input "Clip Bo"
type textarea "x"
type input "Clip Boa"
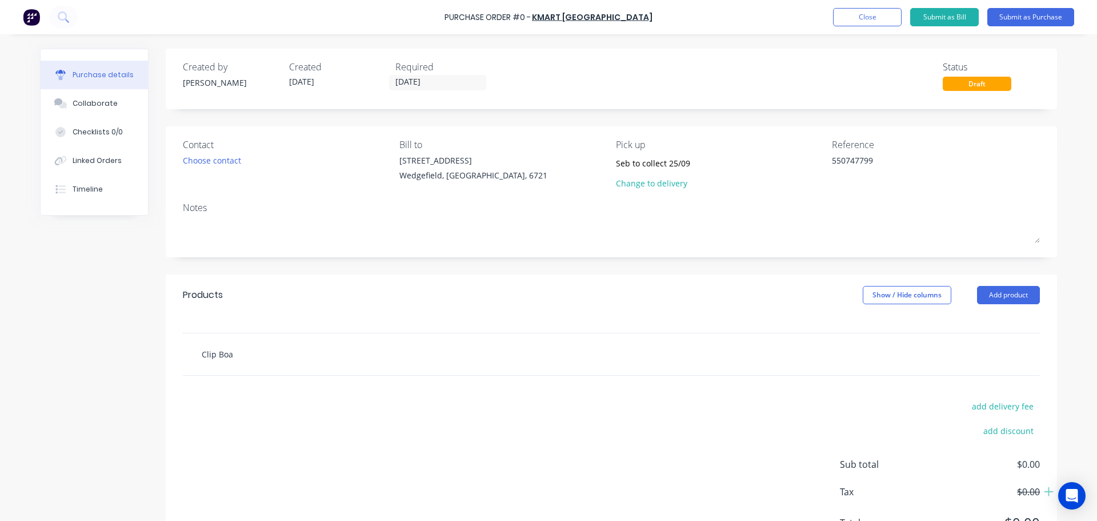
type textarea "x"
type input "Clip Boar"
type textarea "x"
type input "Clip Board"
type textarea "x"
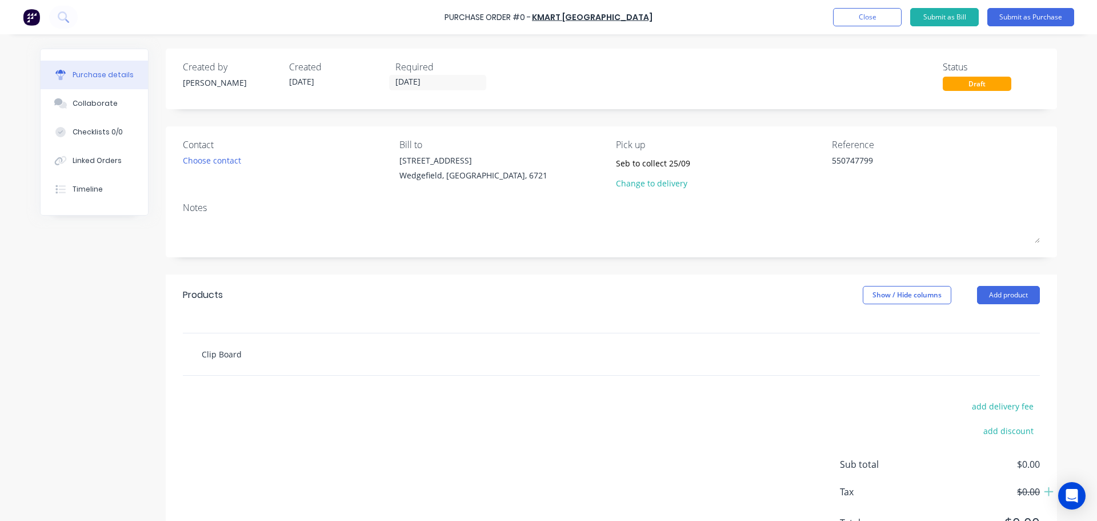
type input "Clip Boards"
type textarea "x"
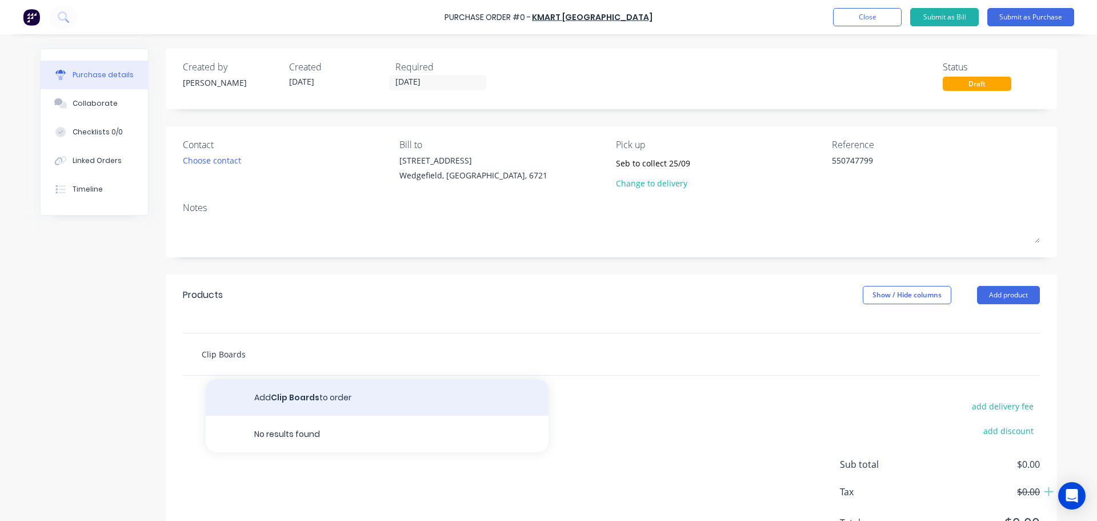
type input "Clip Boards"
click at [271, 392] on button "Add Clip Boards to order" at bounding box center [377, 397] width 343 height 37
type textarea "x"
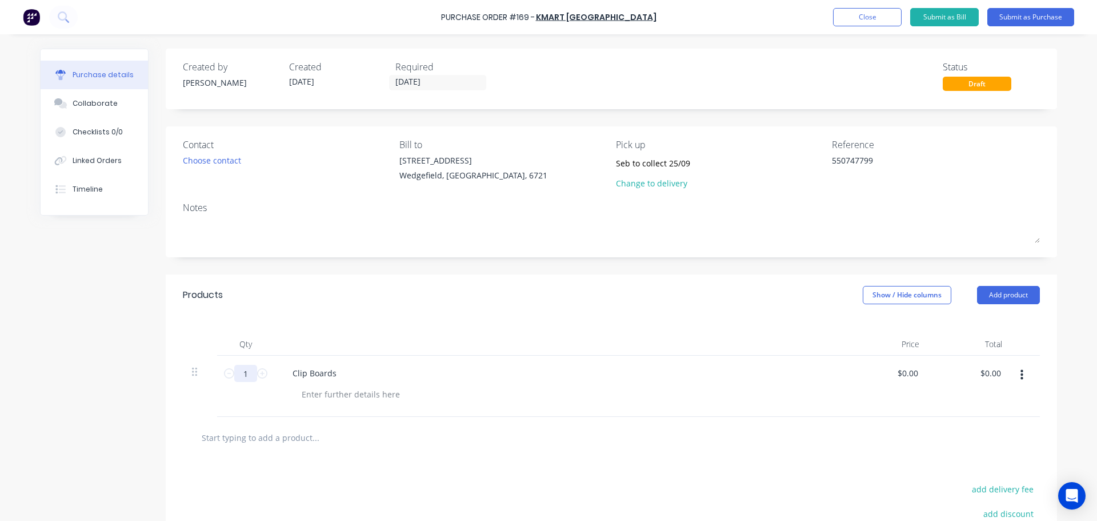
click at [245, 373] on input "1" at bounding box center [245, 373] width 23 height 17
type textarea "x"
type input "10"
type textarea "x"
type input "10"
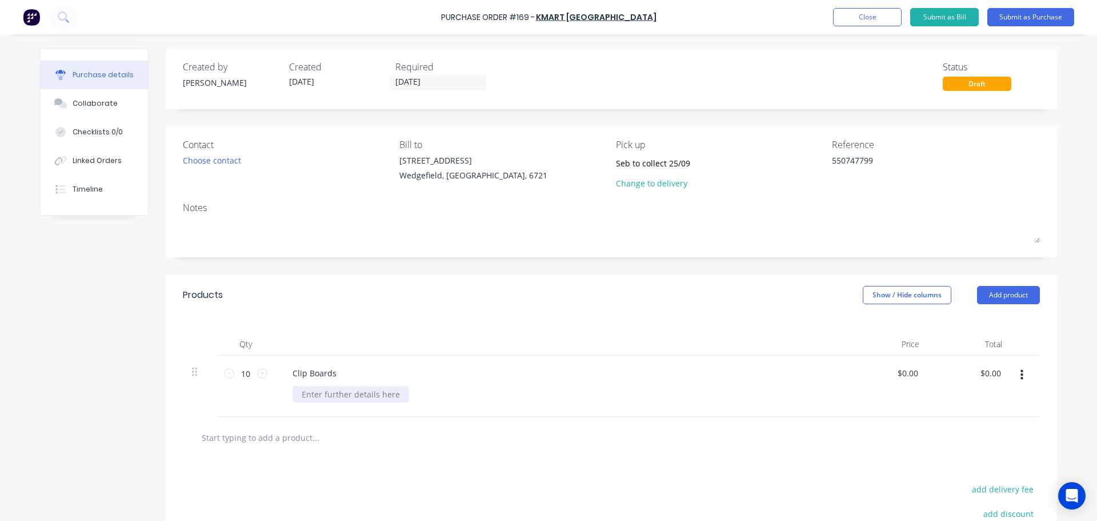
type textarea "x"
click at [310, 399] on div at bounding box center [351, 394] width 117 height 17
type textarea "x"
type input "0.00"
click at [902, 374] on input "0.00" at bounding box center [907, 373] width 26 height 17
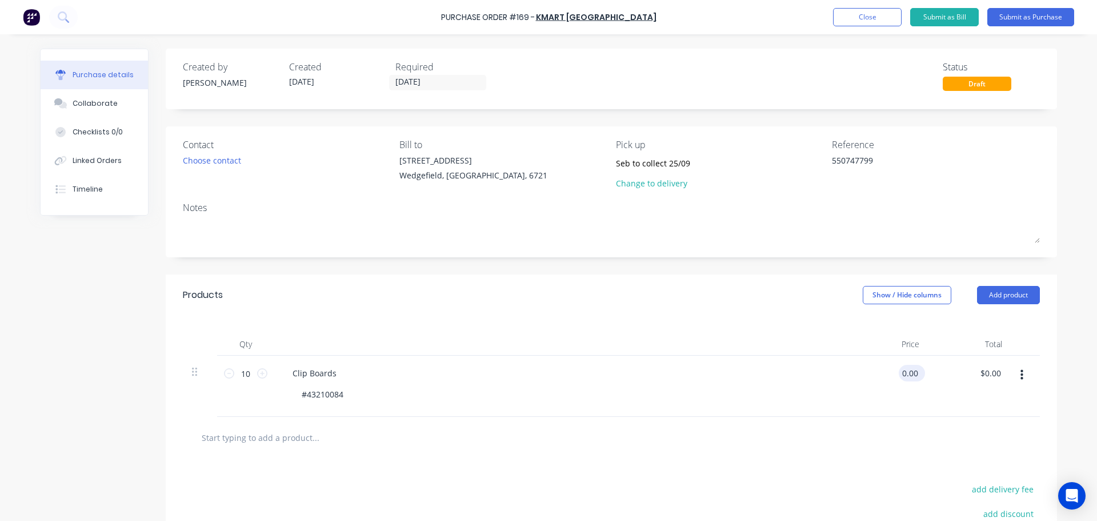
type textarea "x"
click at [902, 374] on input "0.00" at bounding box center [910, 373] width 22 height 17
type input "2.50"
type textarea "x"
type input "$2.50"
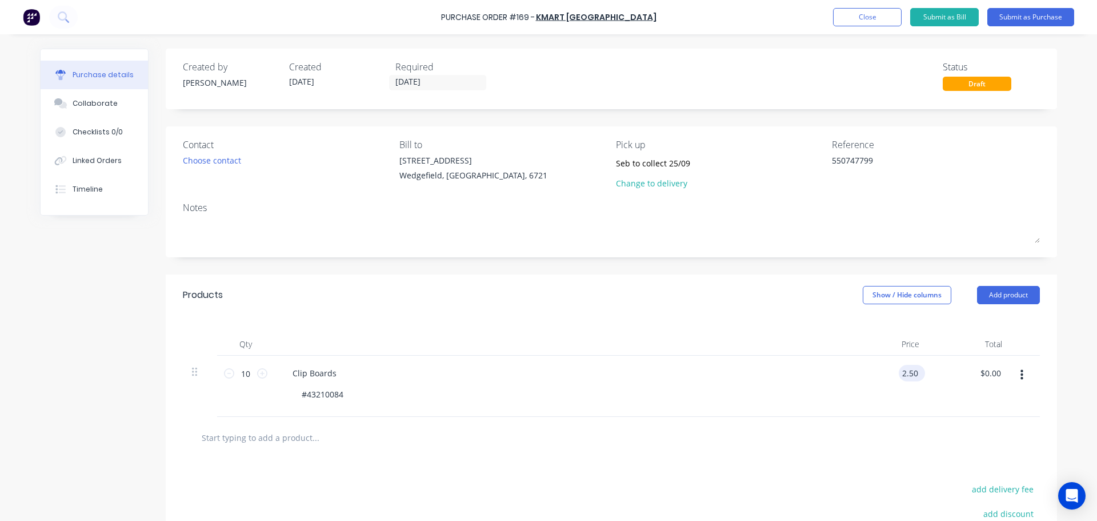
type input "25.00"
type textarea "x"
type input "$25.00"
click at [238, 440] on input "text" at bounding box center [315, 437] width 229 height 23
type textarea "x"
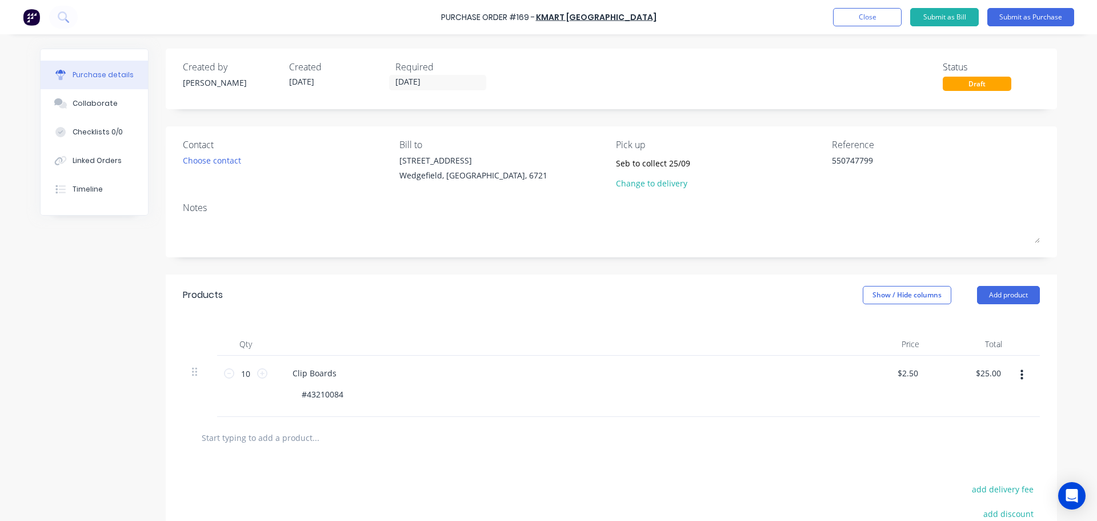
type input "L"
type textarea "x"
type input "1"
type textarea "x"
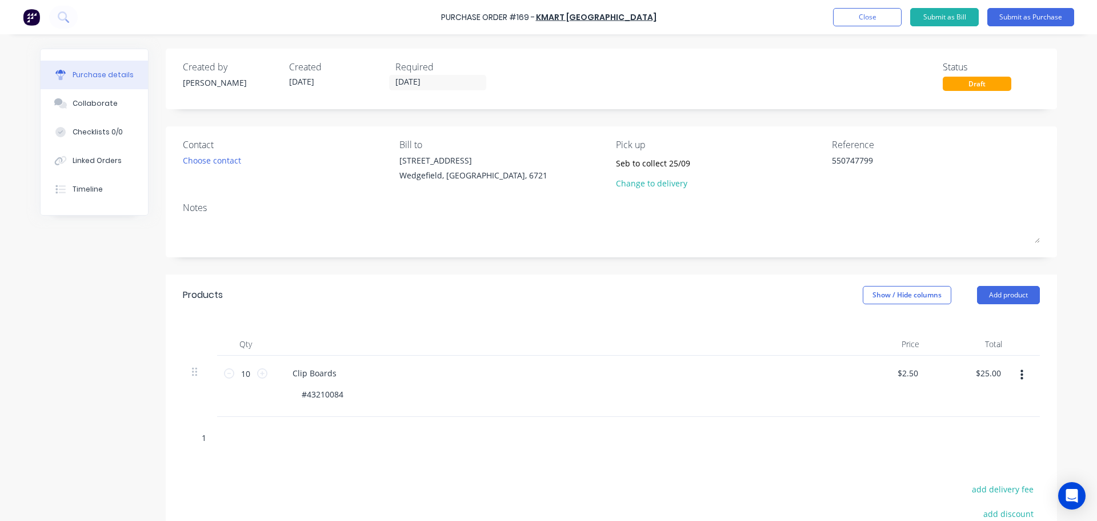
type input "12"
type textarea "x"
type input "12."
type textarea "x"
type input "12.5"
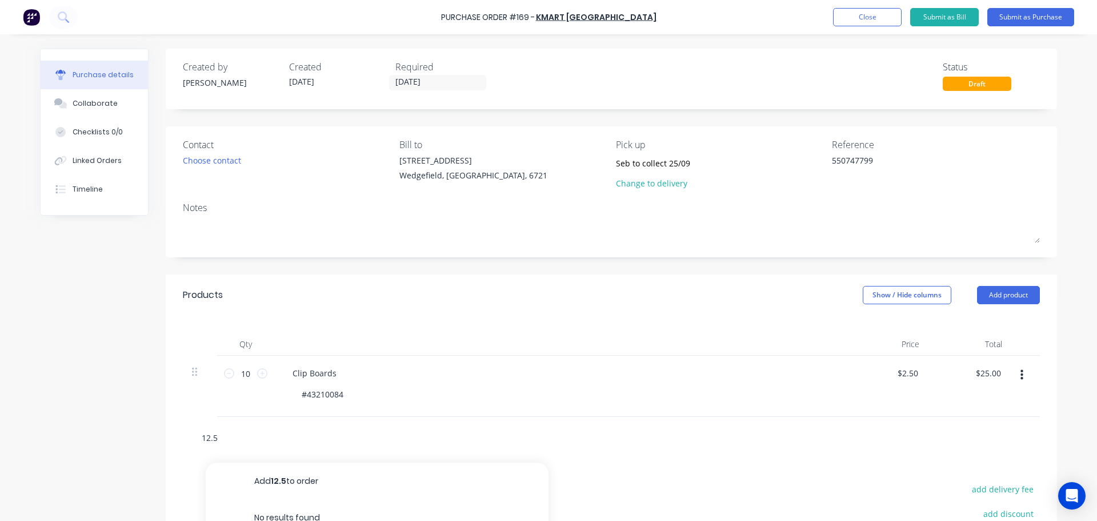
type textarea "x"
type input "12.5l"
type textarea "x"
type input "12.5l"
type textarea "x"
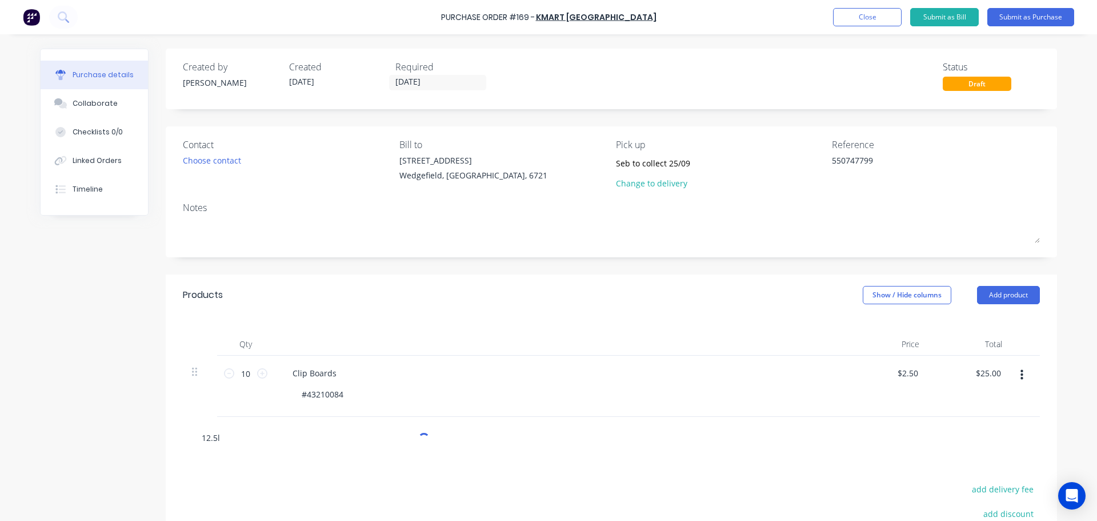
type input "12.5l W"
type textarea "x"
type input "12.5l Wh"
type textarea "x"
type input "12.5l Whi"
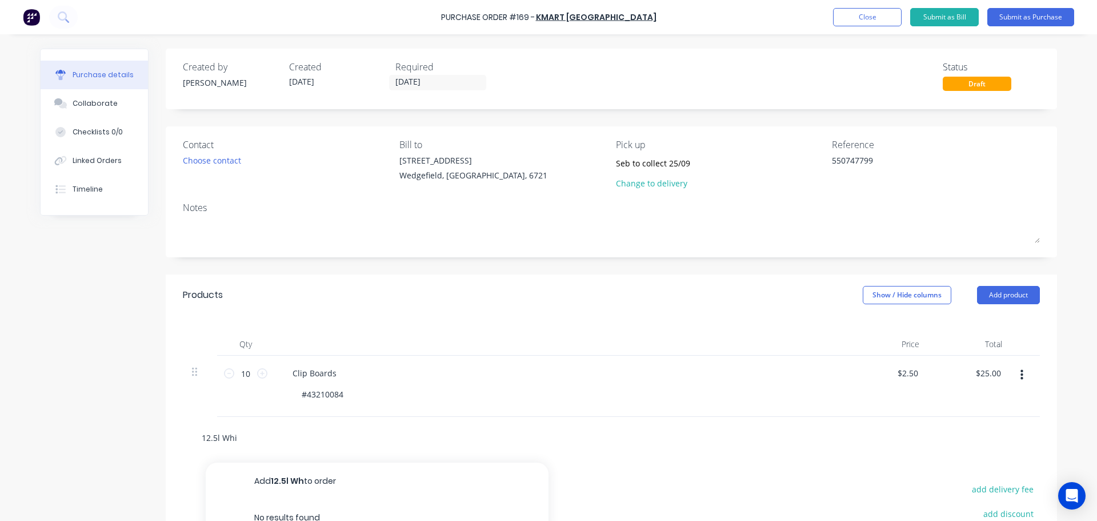
type textarea "x"
type input "12.5l Whit"
type textarea "x"
type input "12.5l White"
type textarea "x"
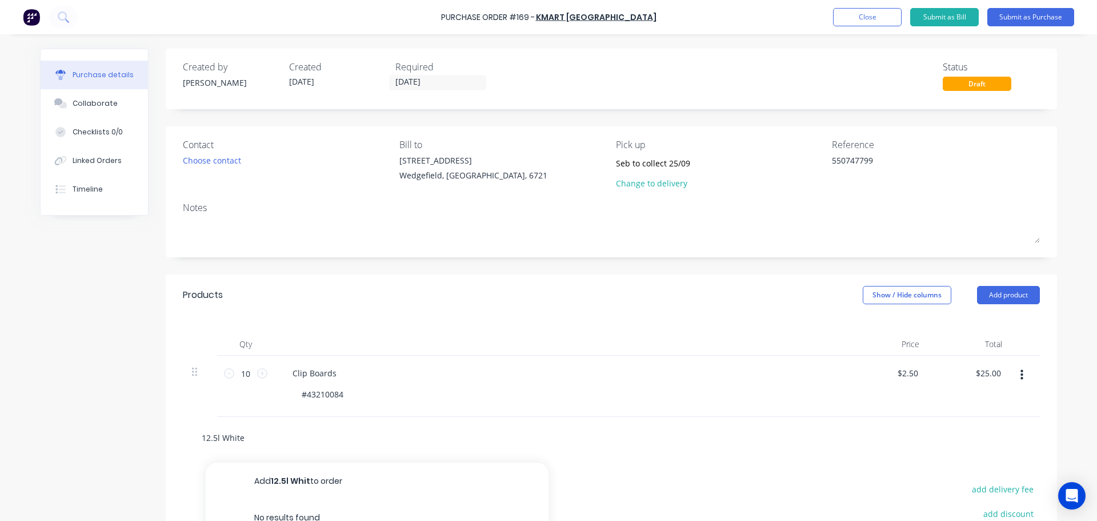
type input "12.5l White"
type textarea "x"
type input "12.5l White T"
type textarea "x"
type input "12.5l White Tu"
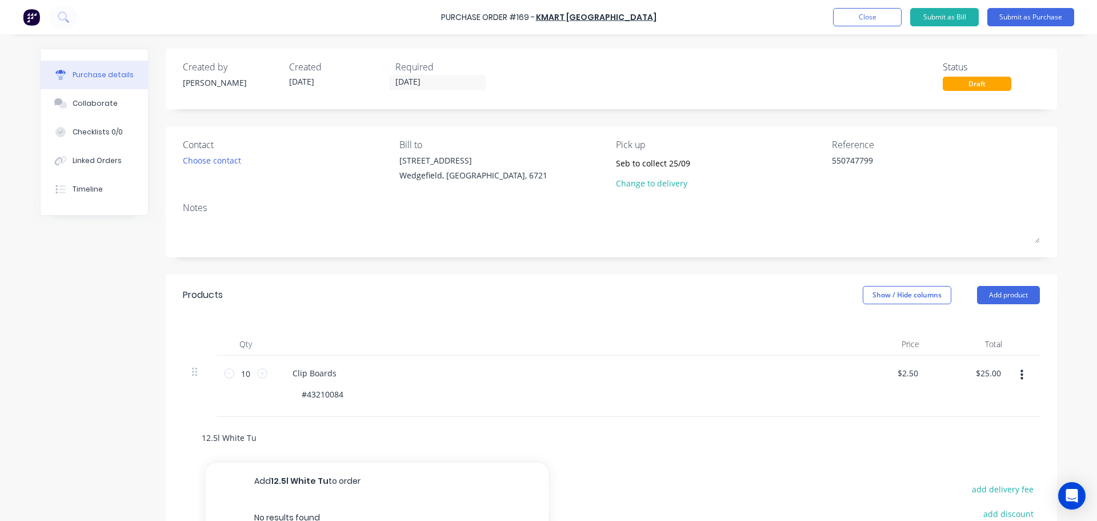
type textarea "x"
type input "12.5l White Tub"
type textarea "x"
type input "12.5l White Tub"
type textarea "x"
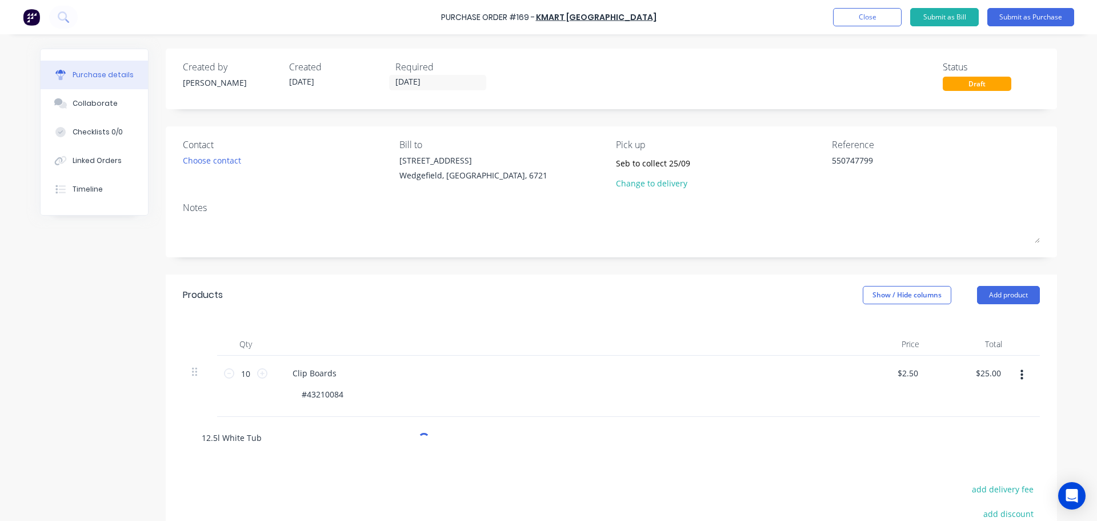
type input "12.5l White Tub ("
type textarea "x"
type input "12.5l White Tub (2"
type textarea "x"
type input "12.5l White Tub (2p"
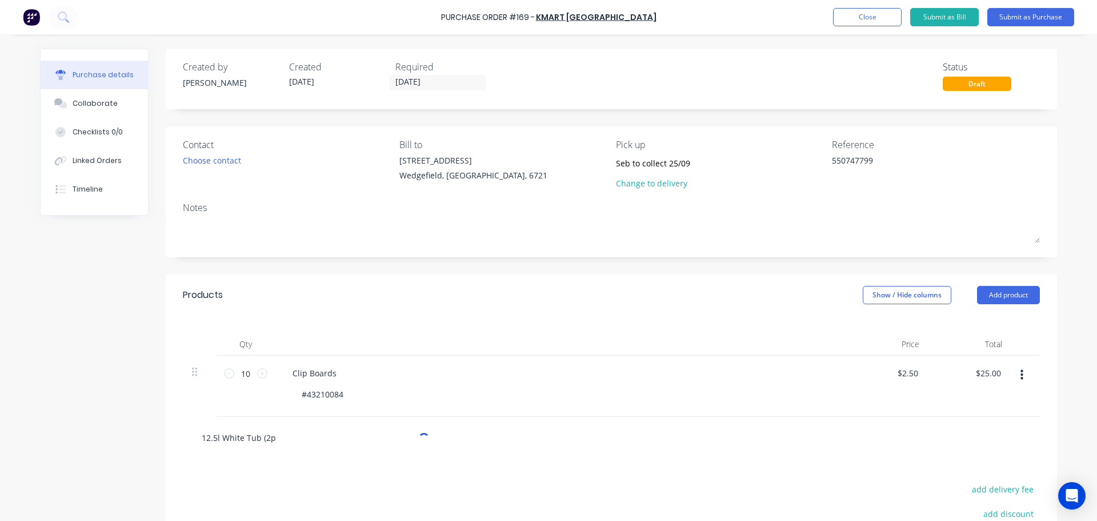
type textarea "x"
type input "12.5l White Tub (2pa"
type textarea "x"
type input "12.5l White Tub (2pac"
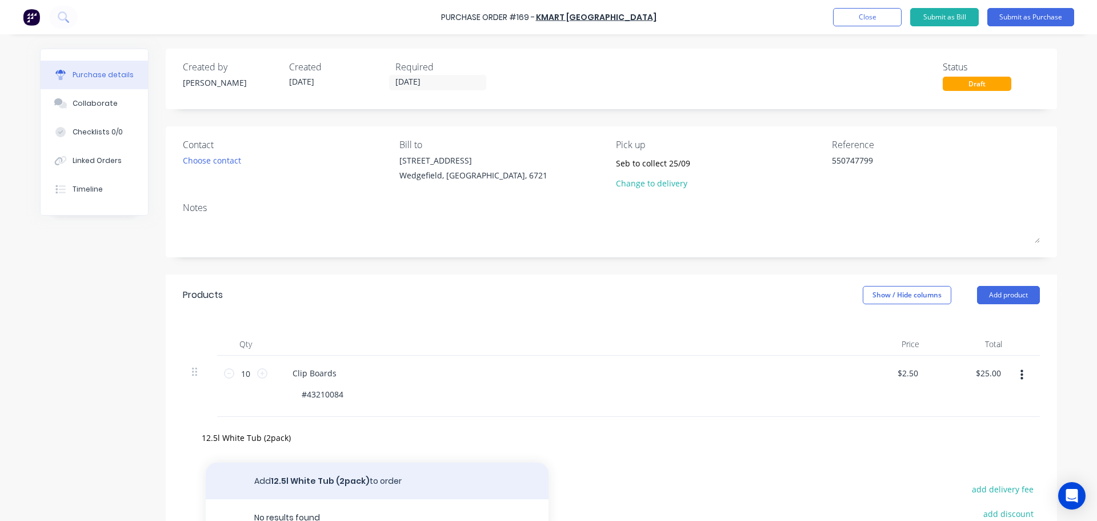
click at [305, 478] on button "Add 12.5l White Tub (2pack) to order" at bounding box center [377, 480] width 343 height 37
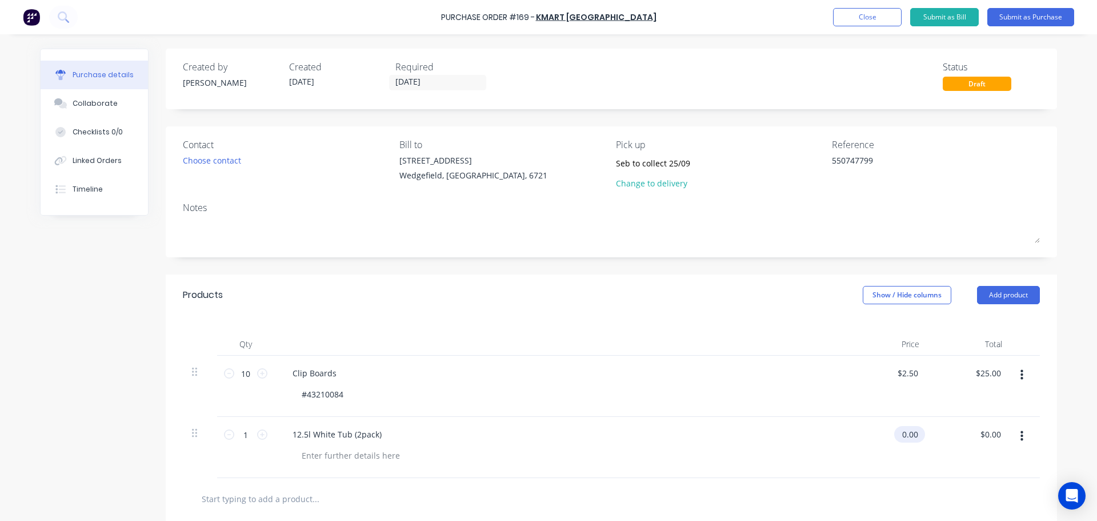
click at [903, 437] on input "0.00" at bounding box center [907, 434] width 26 height 17
click at [903, 437] on input "0.00" at bounding box center [910, 434] width 22 height 17
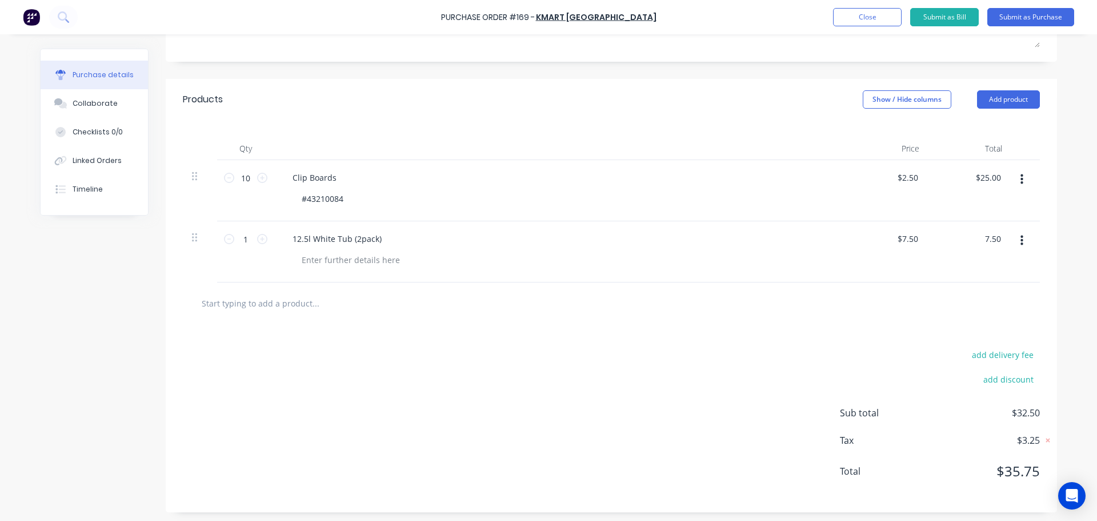
scroll to position [198, 0]
click at [241, 175] on input "10" at bounding box center [245, 174] width 23 height 17
click at [286, 174] on div "Clip Boards" at bounding box center [314, 174] width 62 height 17
click at [909, 175] on input "2.50" at bounding box center [910, 174] width 22 height 17
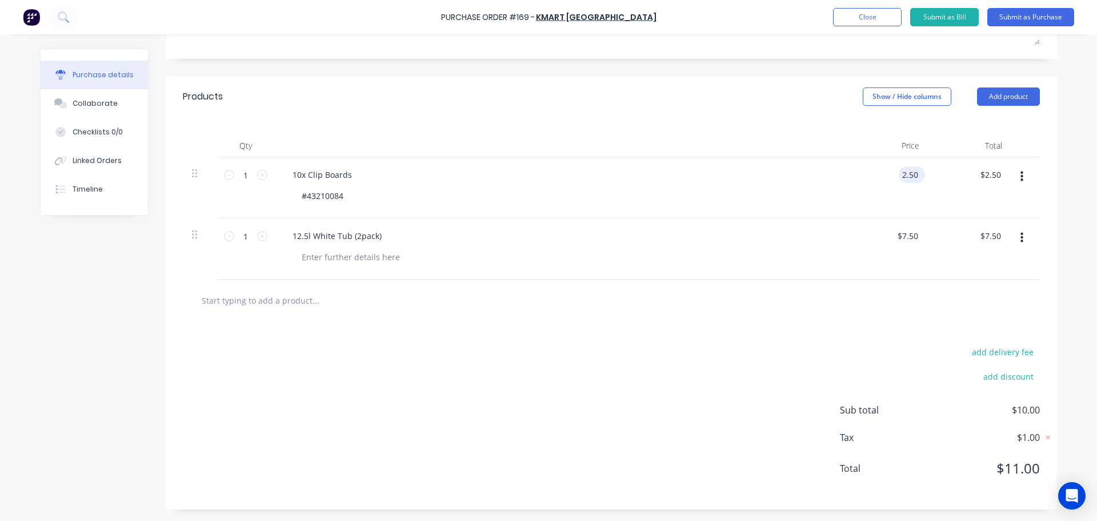
click at [909, 179] on input "2.50" at bounding box center [910, 174] width 22 height 17
click at [909, 239] on input "7.50" at bounding box center [907, 235] width 26 height 17
click at [909, 239] on input "7.50" at bounding box center [910, 235] width 22 height 17
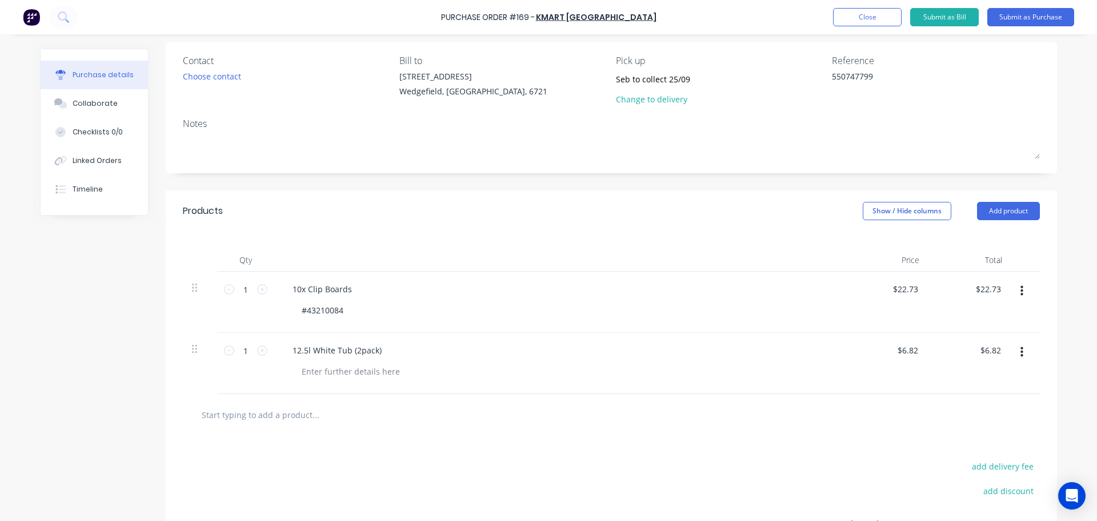
scroll to position [0, 0]
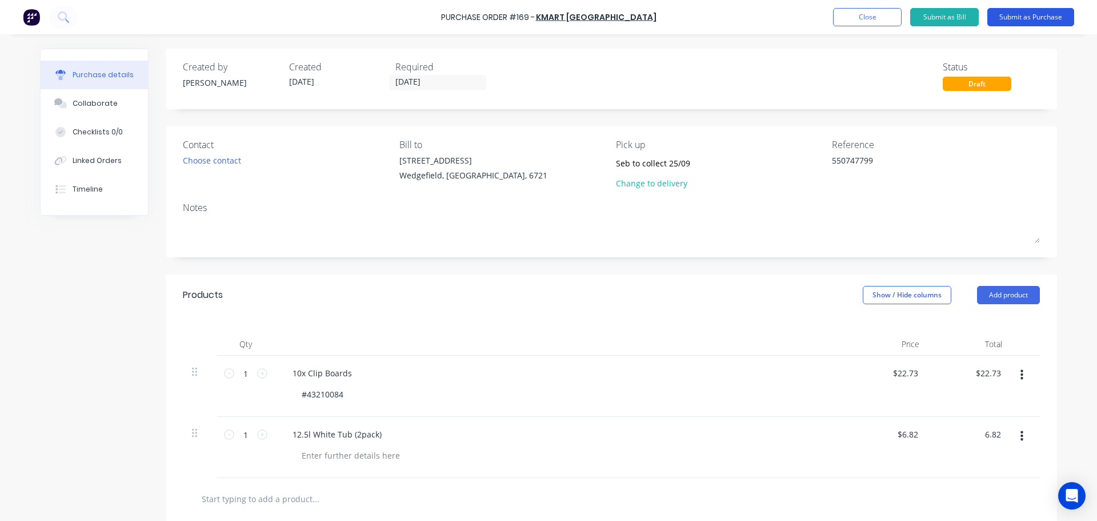
click at [1010, 18] on button "Submit as Purchase" at bounding box center [1030, 17] width 87 height 18
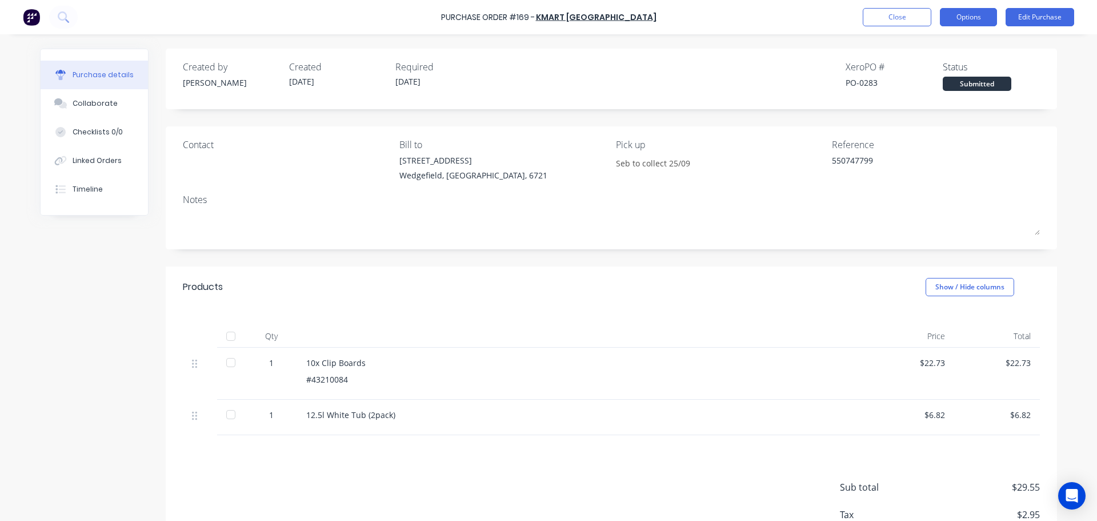
click at [968, 19] on button "Options" at bounding box center [968, 17] width 57 height 18
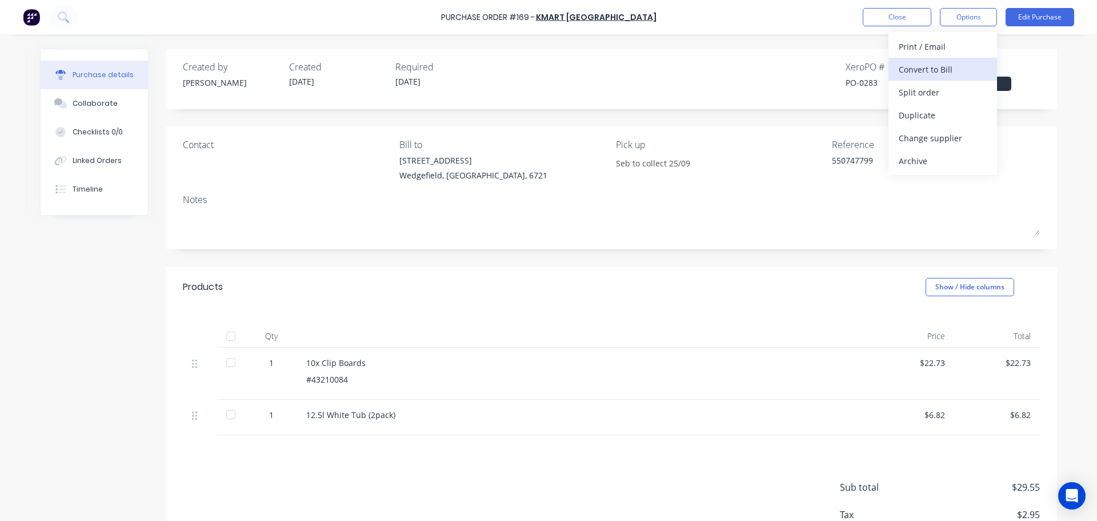
click at [958, 70] on div "Convert to Bill" at bounding box center [943, 69] width 88 height 17
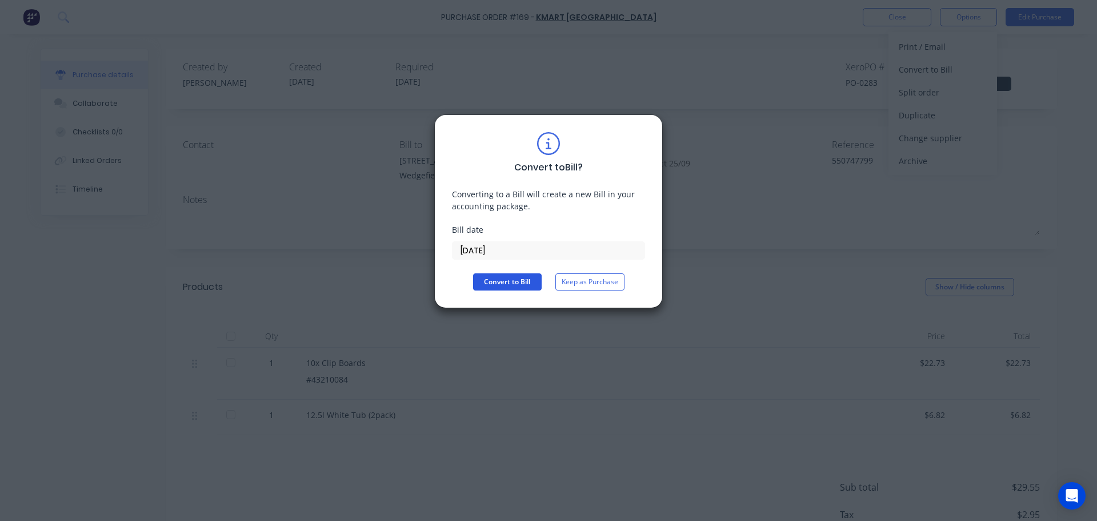
click at [493, 276] on button "Convert to Bill" at bounding box center [507, 281] width 69 height 17
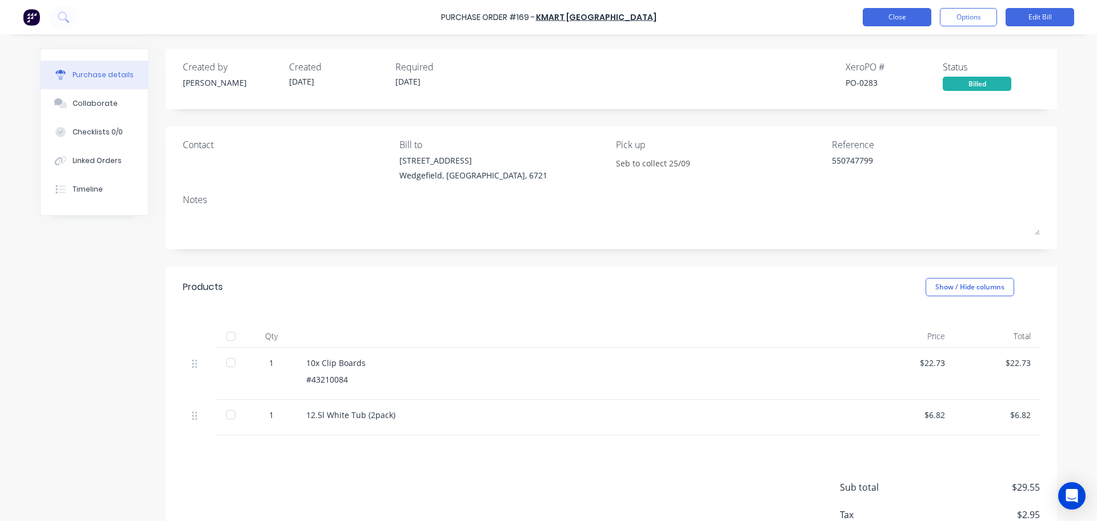
click at [881, 23] on button "Close" at bounding box center [897, 17] width 69 height 18
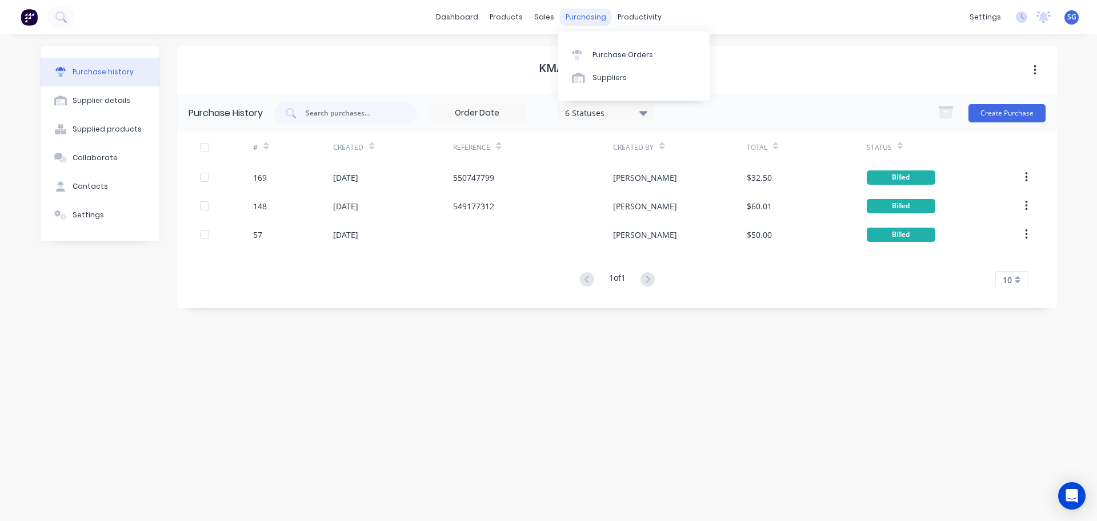
click at [587, 25] on div "purchasing" at bounding box center [586, 17] width 52 height 17
click at [596, 52] on div "Purchase Orders" at bounding box center [623, 55] width 61 height 10
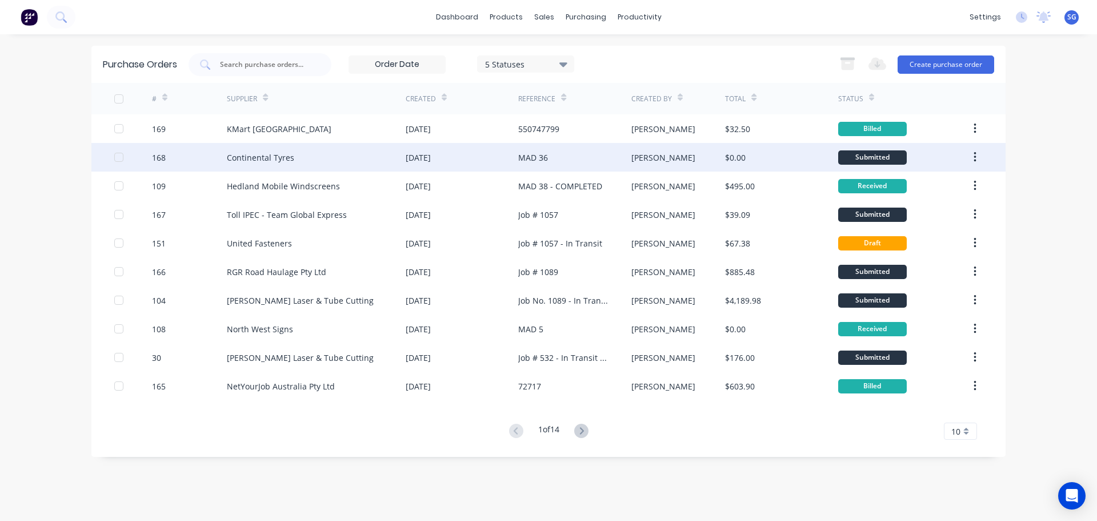
click at [243, 148] on div "Continental Tyres" at bounding box center [316, 157] width 179 height 29
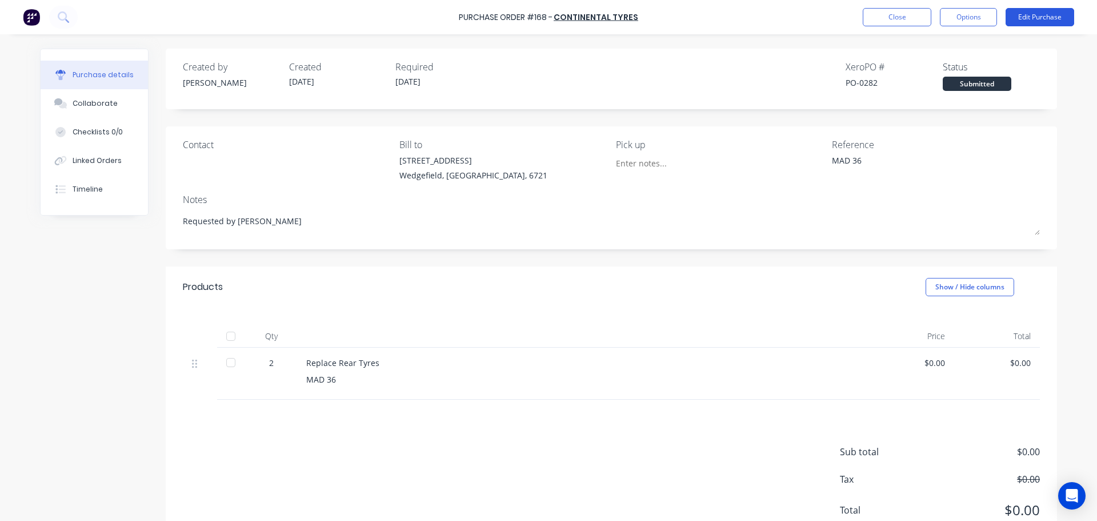
click at [1038, 20] on button "Edit Purchase" at bounding box center [1040, 17] width 69 height 18
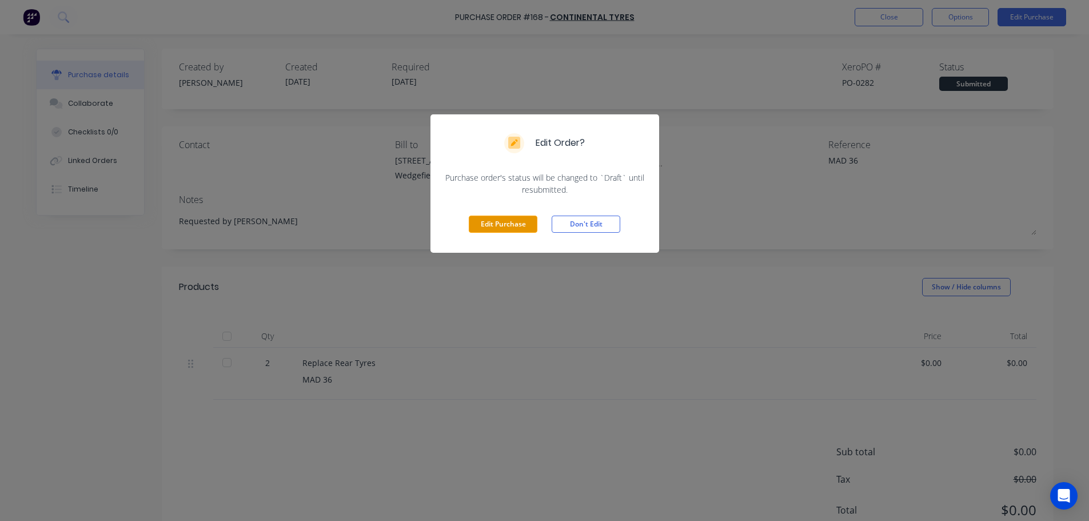
click at [482, 222] on button "Edit Purchase" at bounding box center [503, 223] width 69 height 17
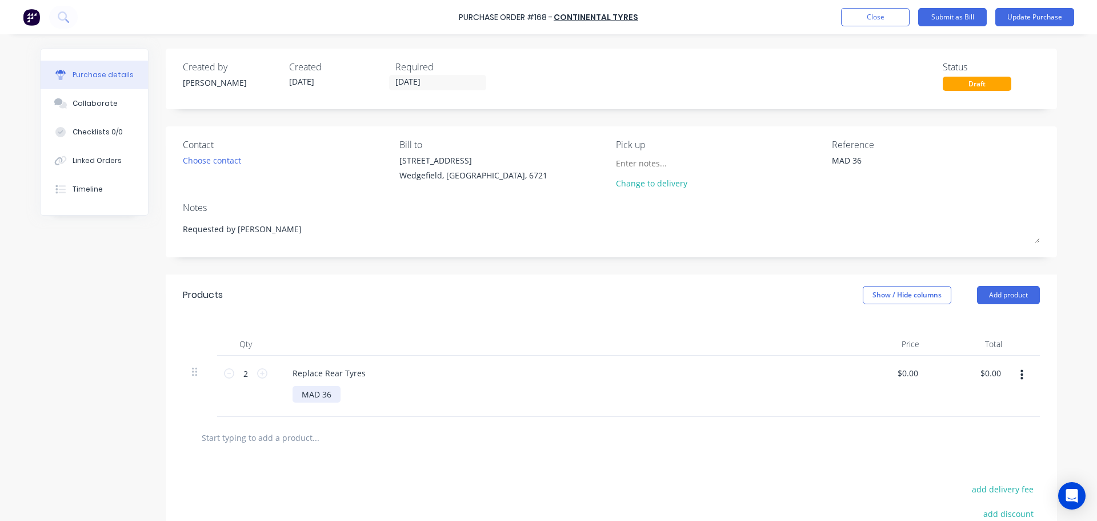
click at [327, 398] on div "MAD 36" at bounding box center [317, 394] width 48 height 17
click at [1021, 21] on button "Update Purchase" at bounding box center [1034, 17] width 79 height 18
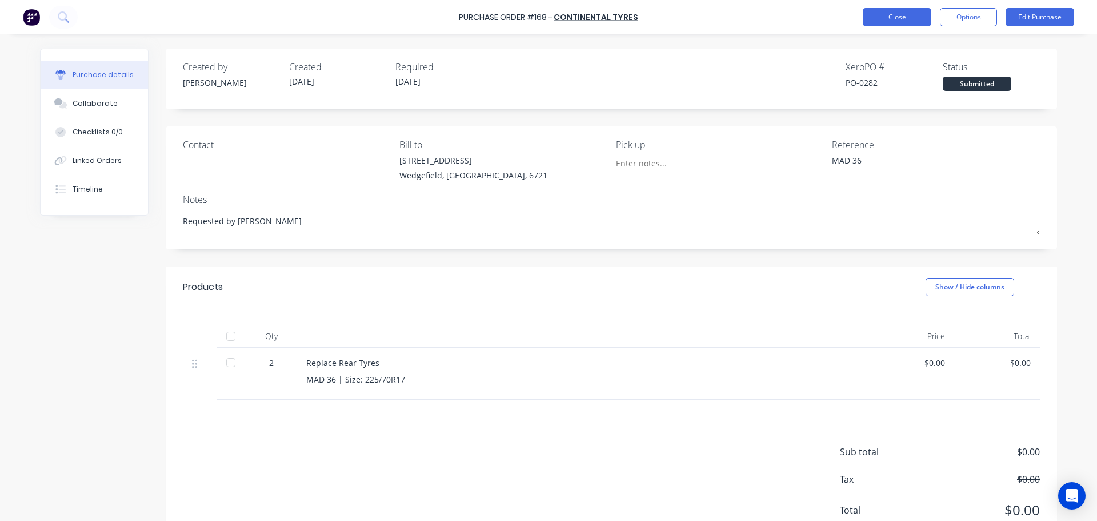
click at [900, 18] on button "Close" at bounding box center [897, 17] width 69 height 18
